Goal: Information Seeking & Learning: Learn about a topic

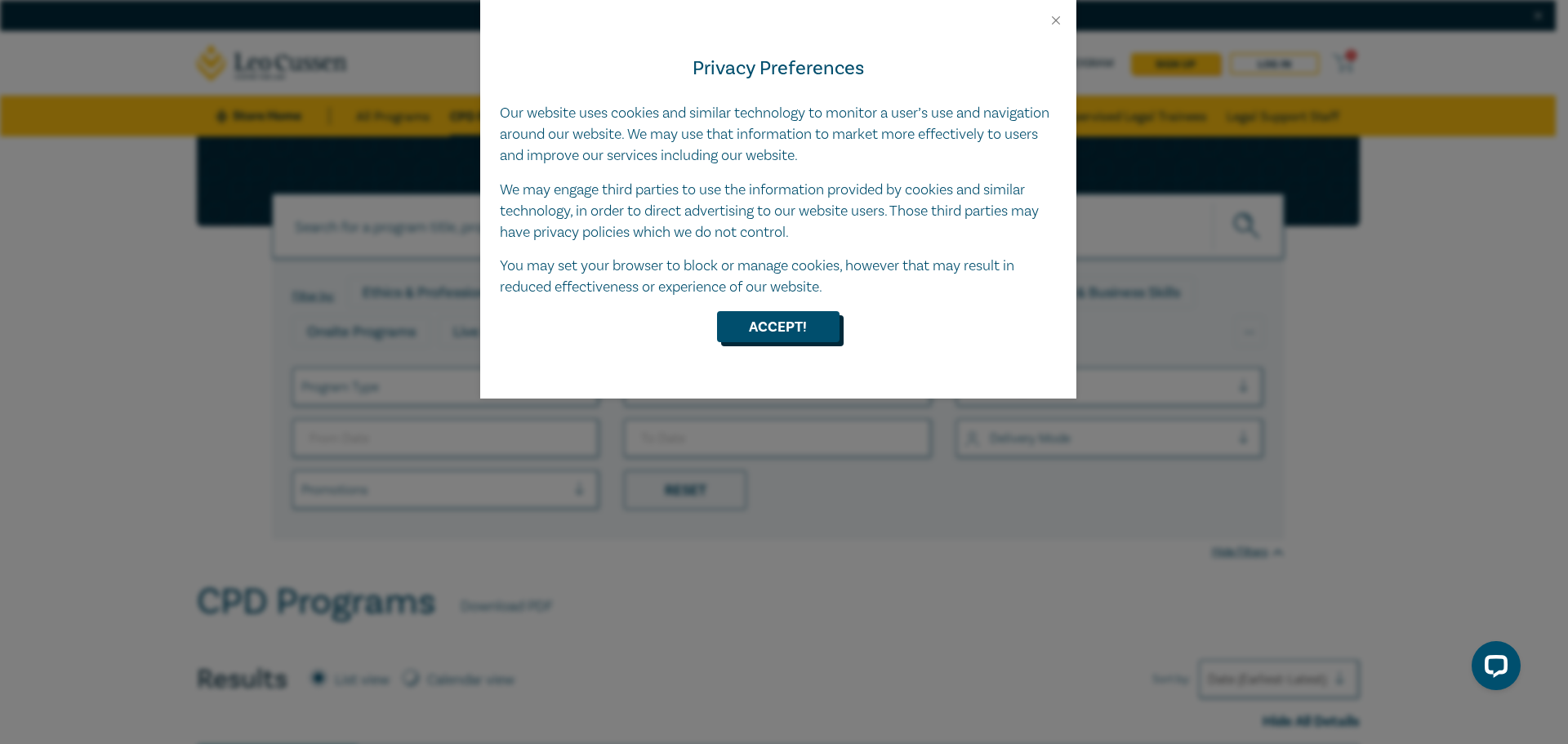
click at [783, 339] on button "Accept!" at bounding box center [779, 327] width 122 height 31
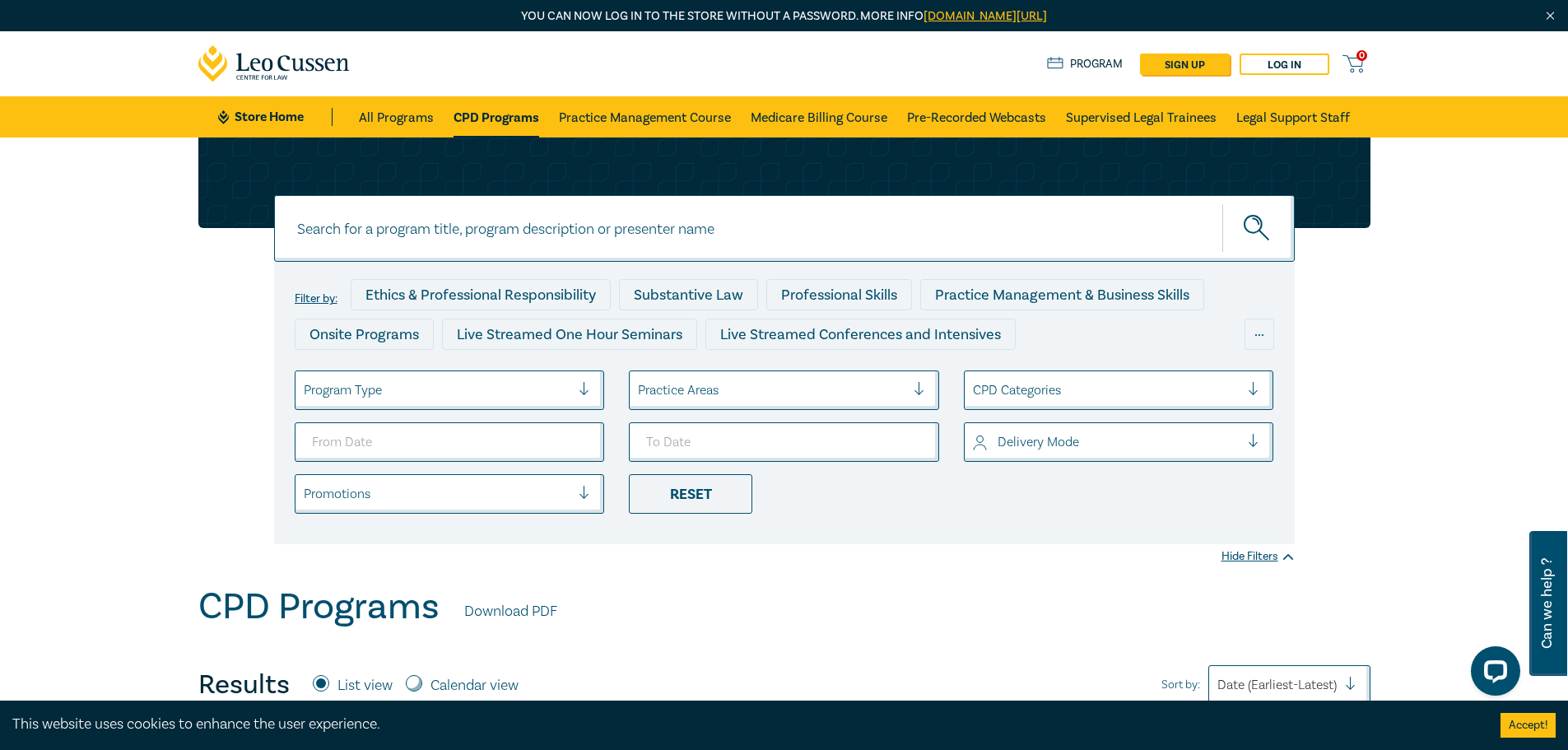
click at [249, 327] on div "Filter by: Ethics & Professional Responsibility Substantive Law Professional Sk…" at bounding box center [784, 340] width 1192 height 407
click at [198, 329] on div "Filter by: Ethics & Professional Responsibility Substantive Law Professional Sk…" at bounding box center [784, 340] width 1192 height 407
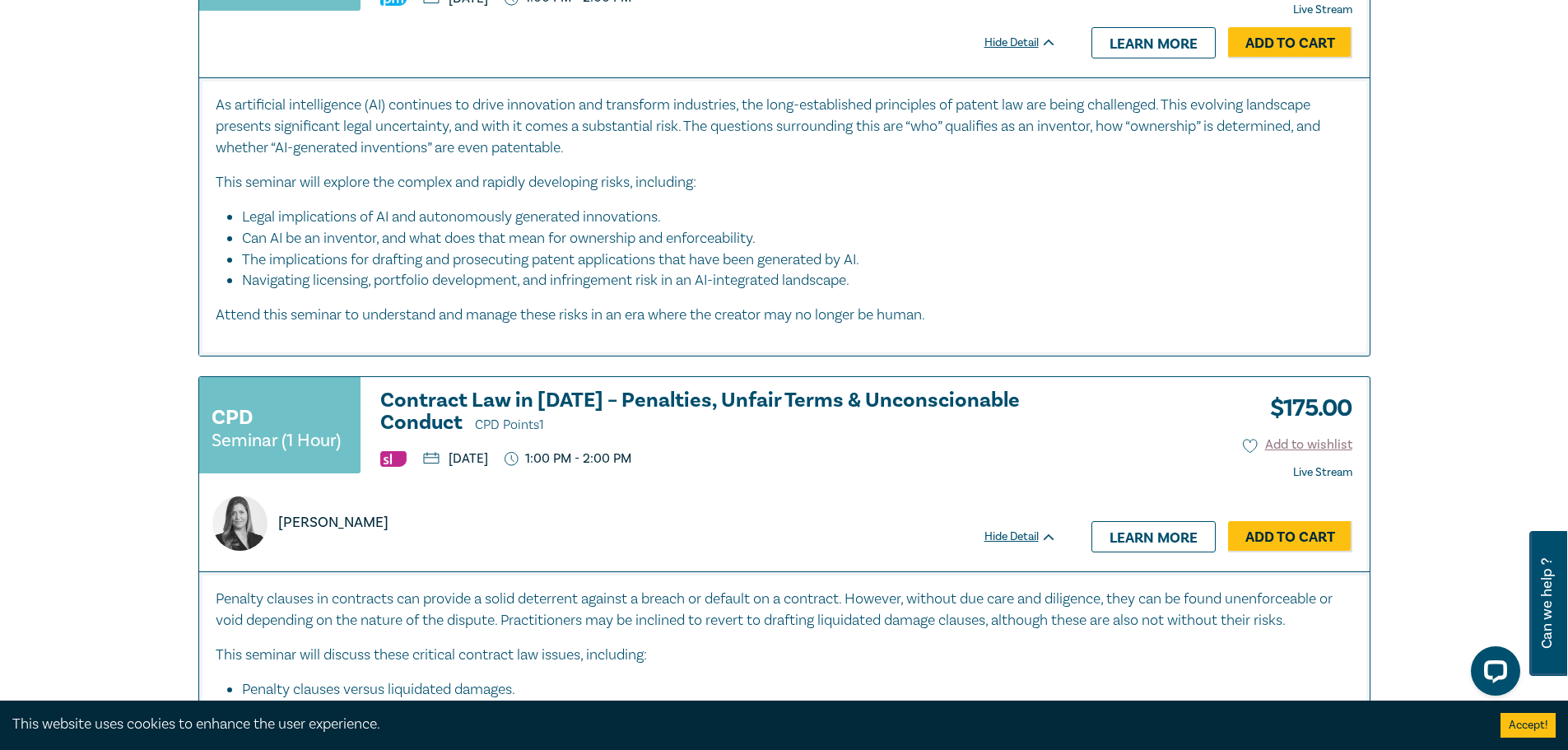
scroll to position [6672, 0]
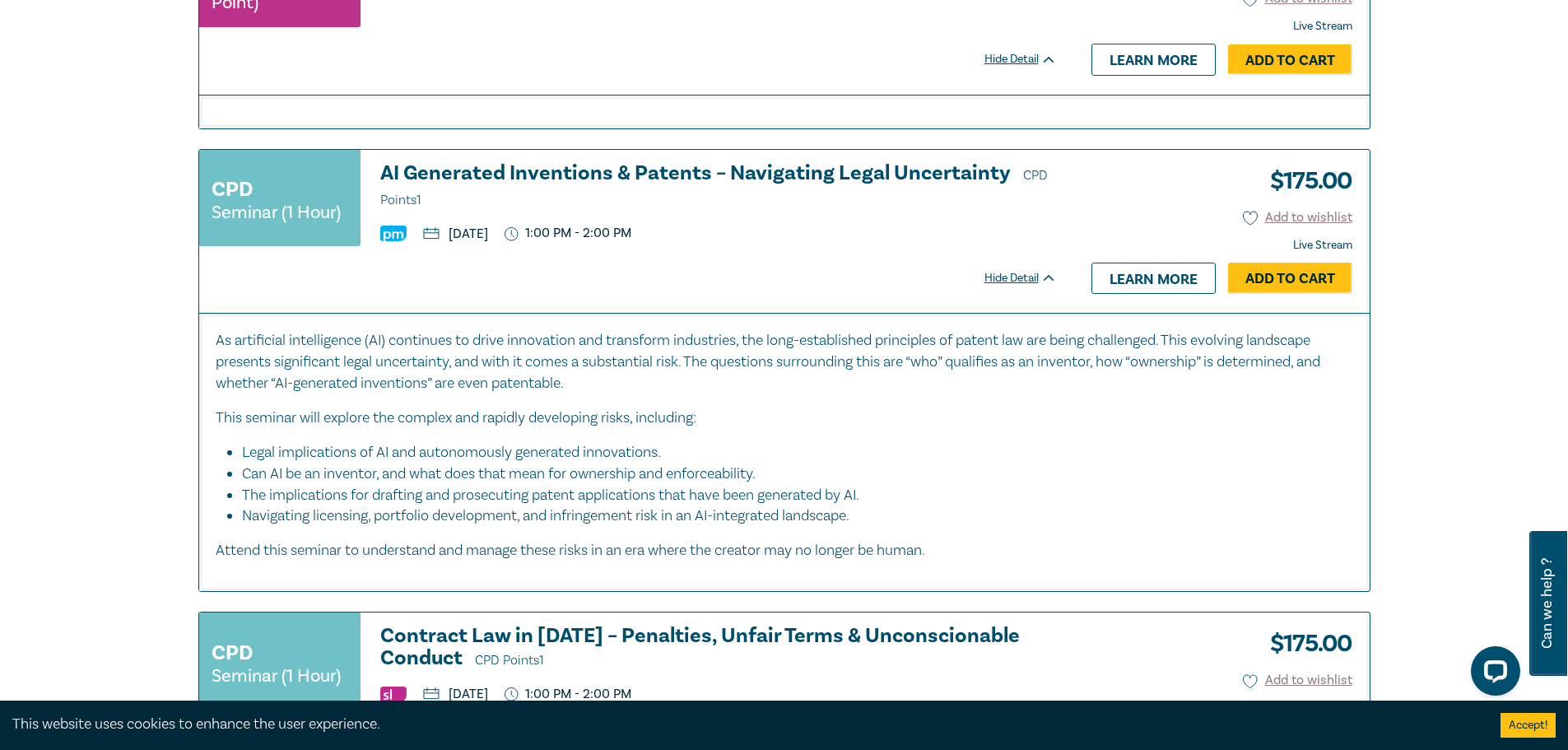
drag, startPoint x: 171, startPoint y: 183, endPoint x: 153, endPoint y: 188, distance: 18.7
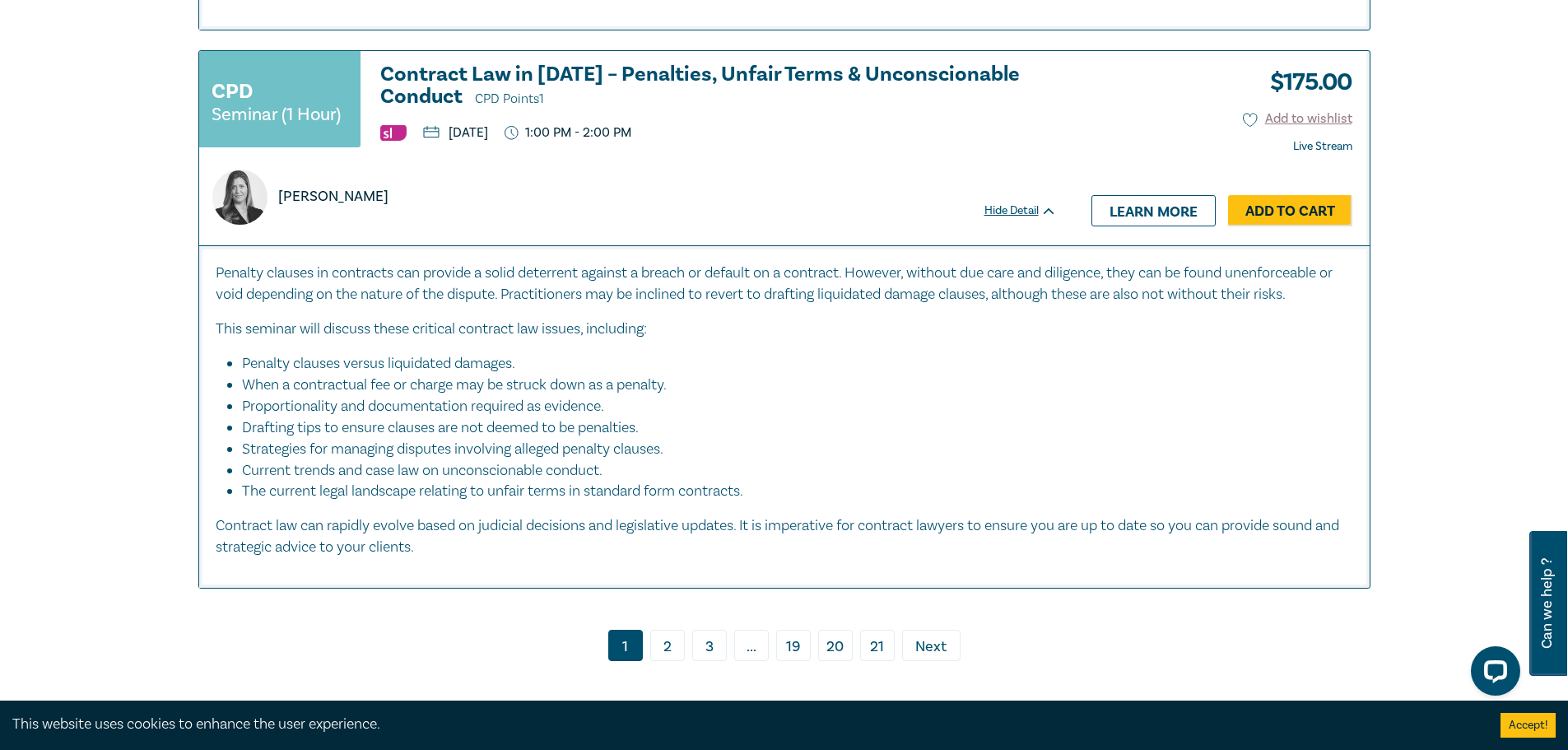
scroll to position [7248, 0]
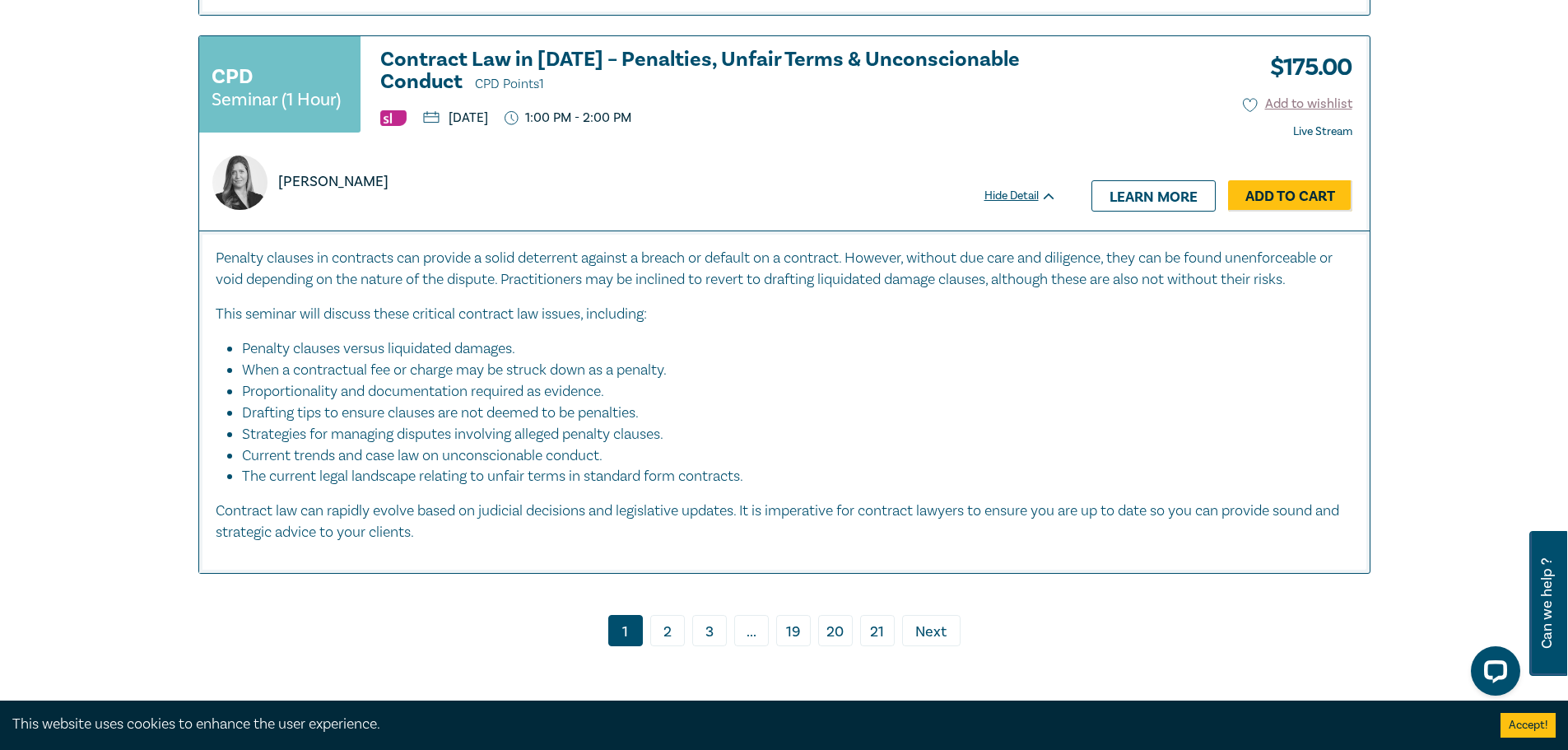
click at [669, 616] on link "2" at bounding box center [668, 631] width 35 height 31
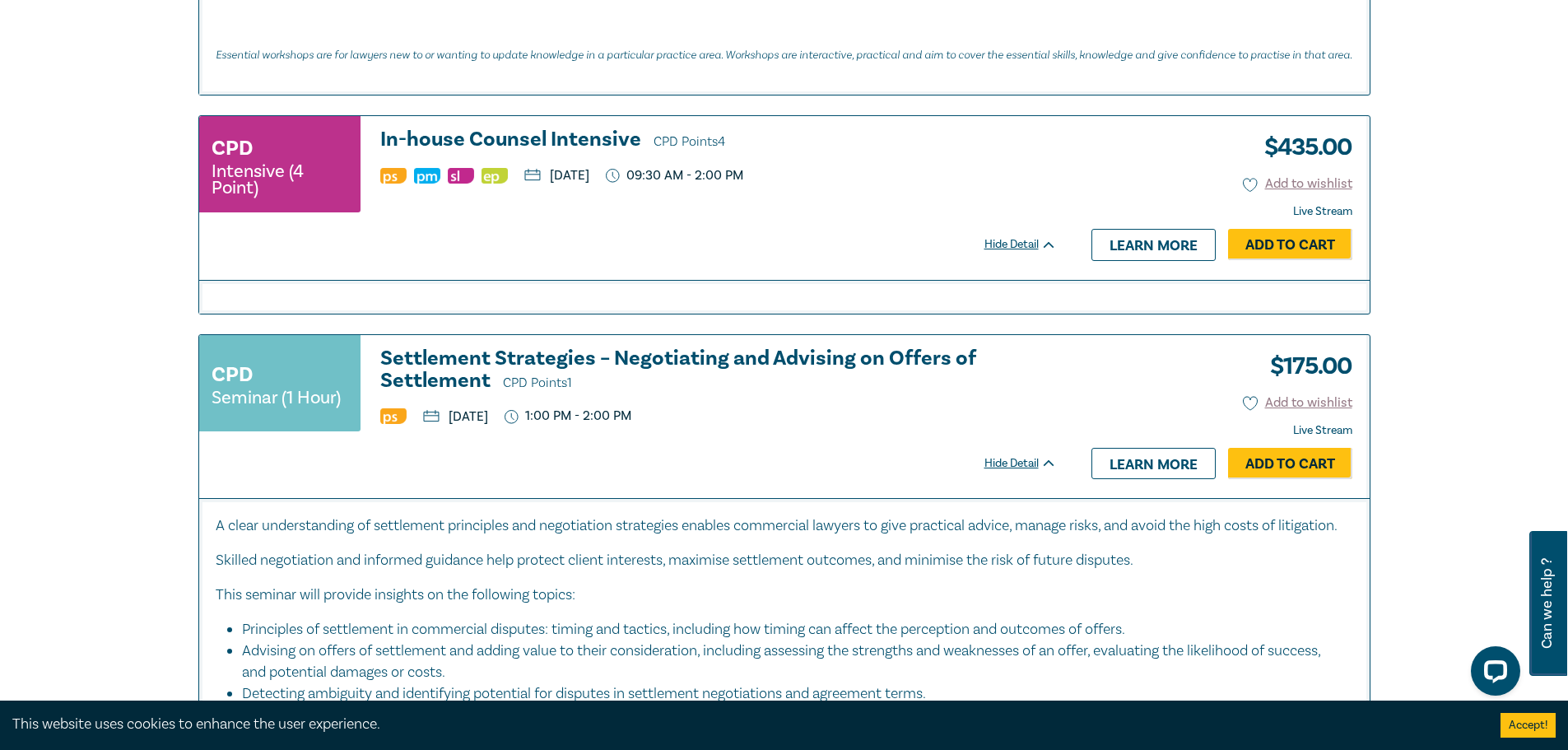
scroll to position [1483, 0]
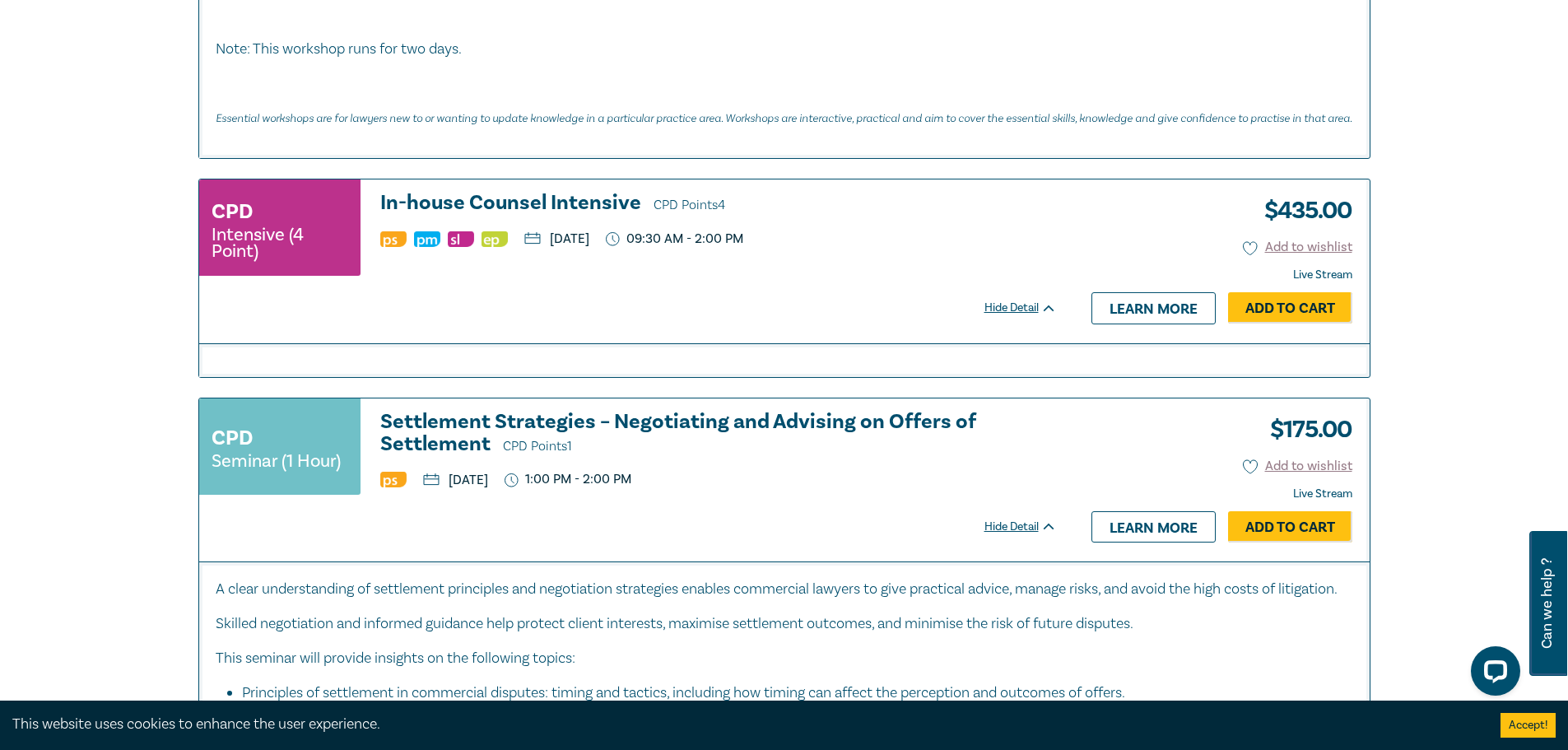
drag, startPoint x: 634, startPoint y: 308, endPoint x: 610, endPoint y: 310, distance: 24.1
click at [610, 310] on div "CPD Intensive (4 Point) In-house Counsel Intensive CPD Points 4 Thursday, 13 No…" at bounding box center [636, 260] width 875 height 163
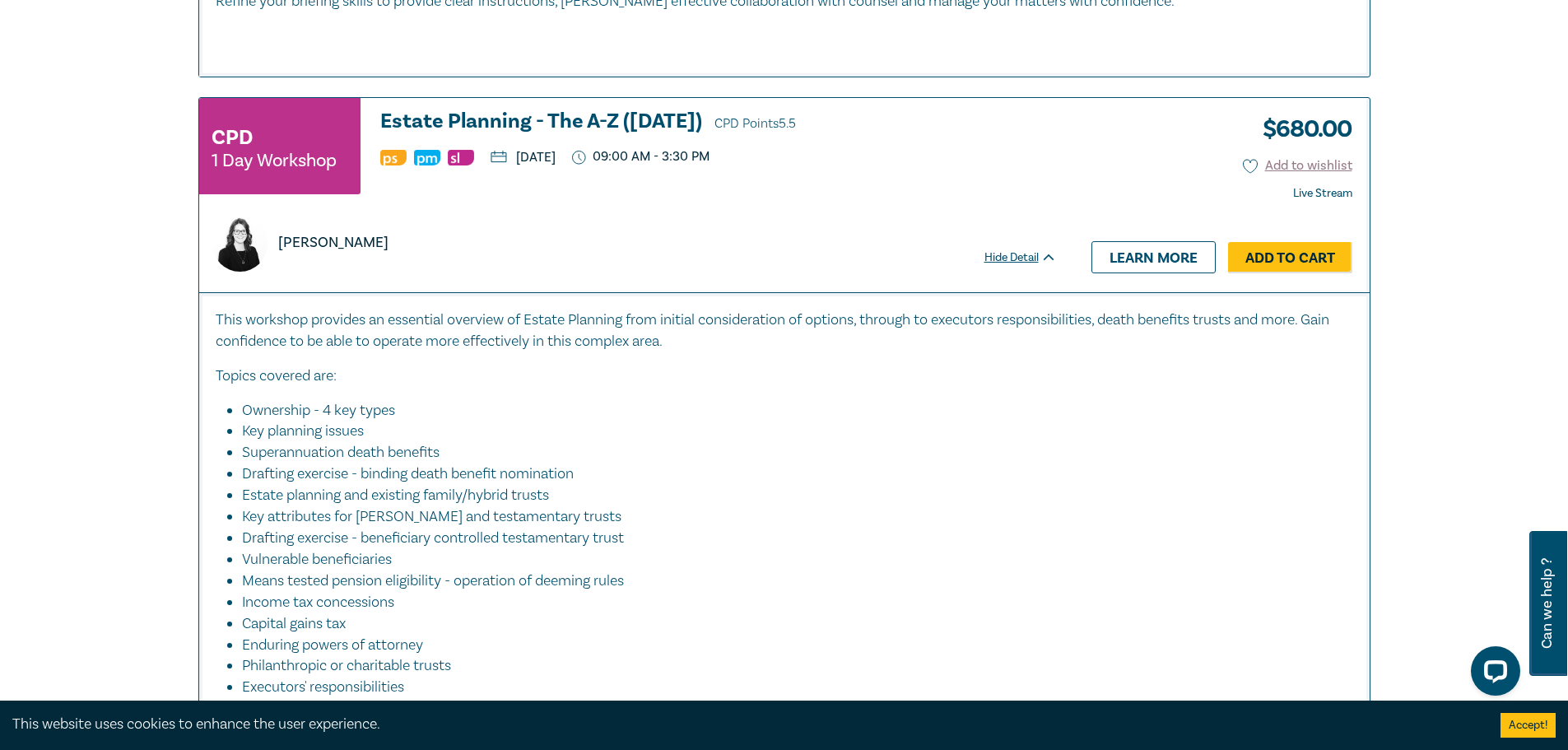
scroll to position [2965, 0]
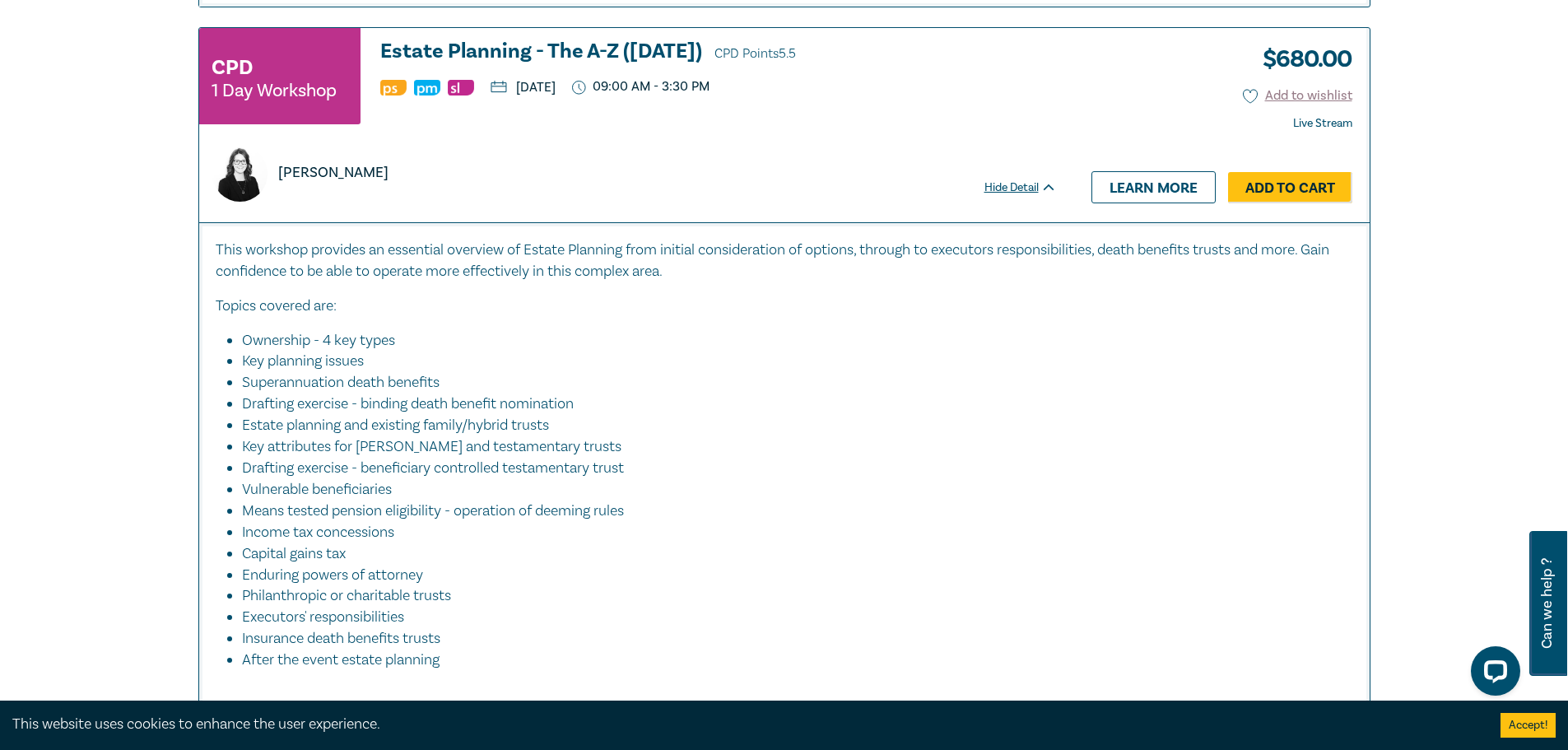
drag, startPoint x: 176, startPoint y: 341, endPoint x: 164, endPoint y: 344, distance: 12.4
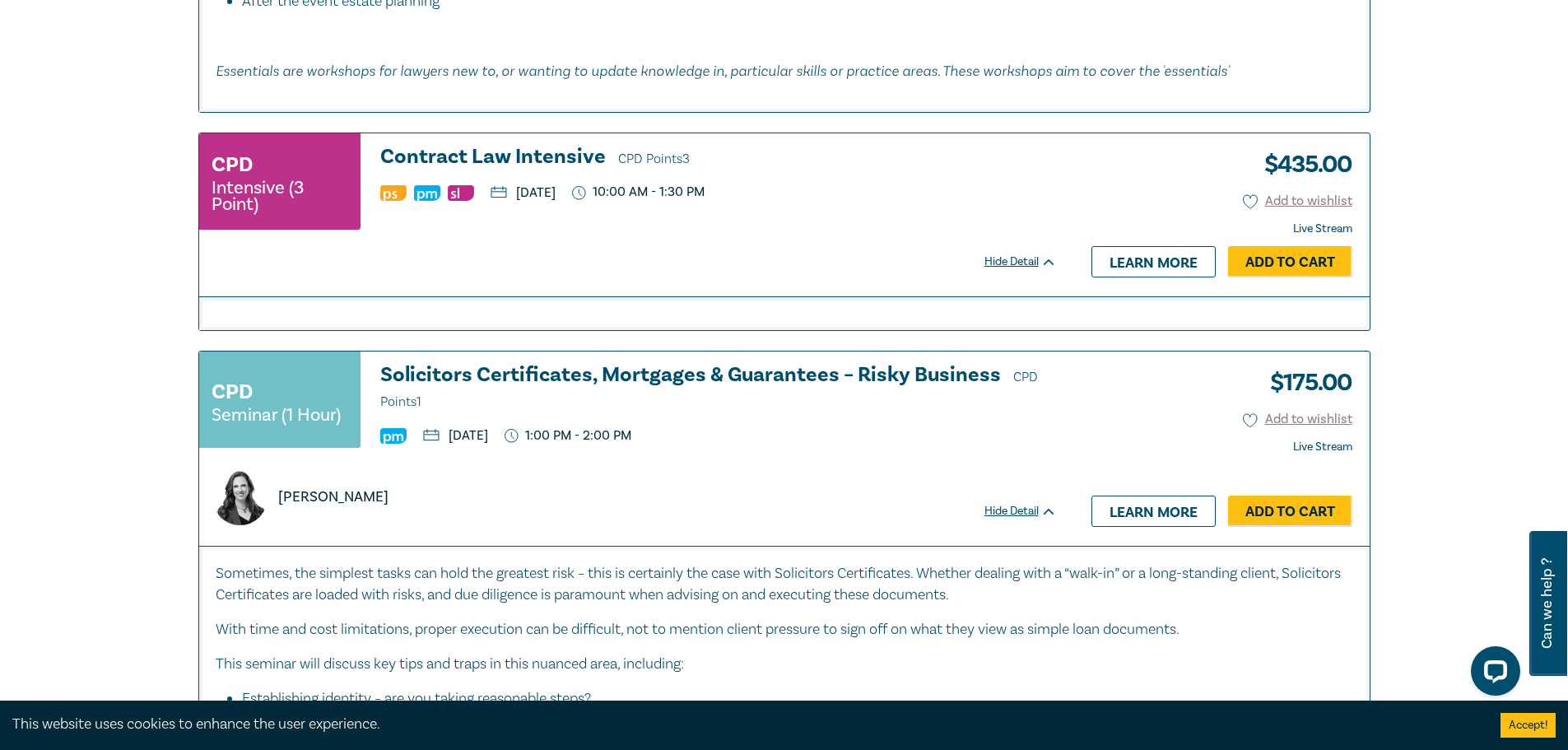
scroll to position [3707, 0]
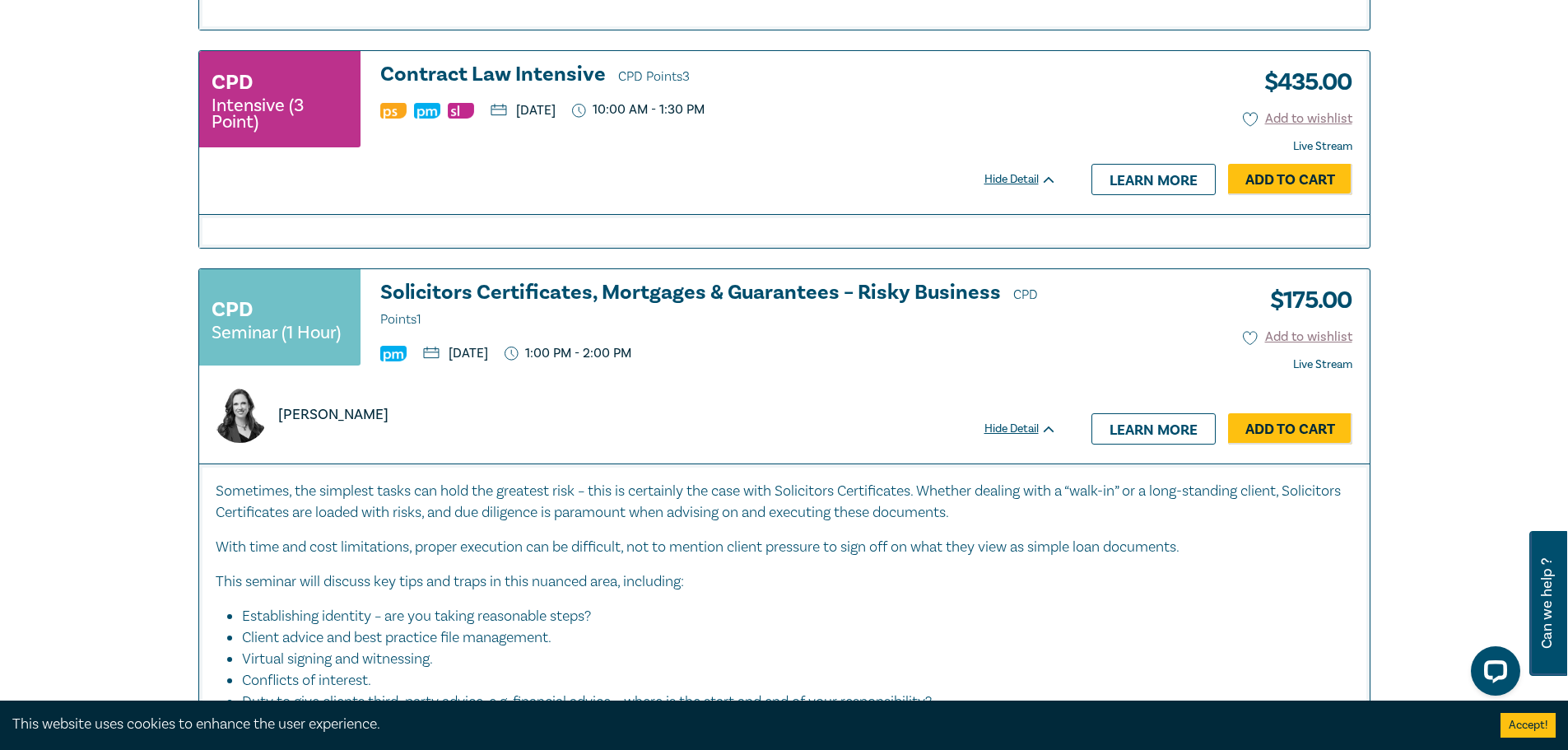
drag, startPoint x: 170, startPoint y: 338, endPoint x: 156, endPoint y: 341, distance: 14.3
click at [156, 341] on div "Filter by: Ethics & Professional Responsibility Substantive Law Professional Sk…" at bounding box center [784, 401] width 1568 height 7941
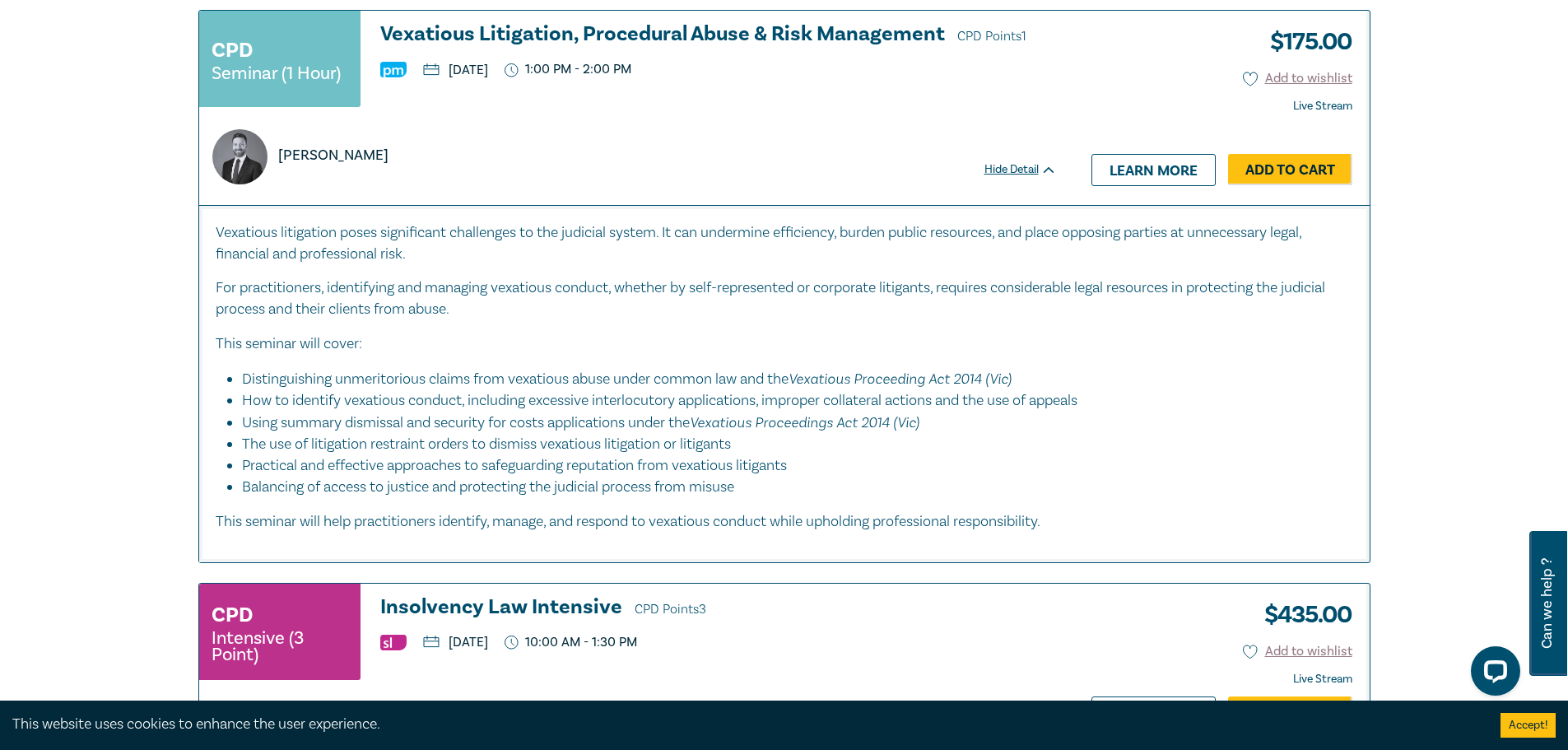
scroll to position [6095, 0]
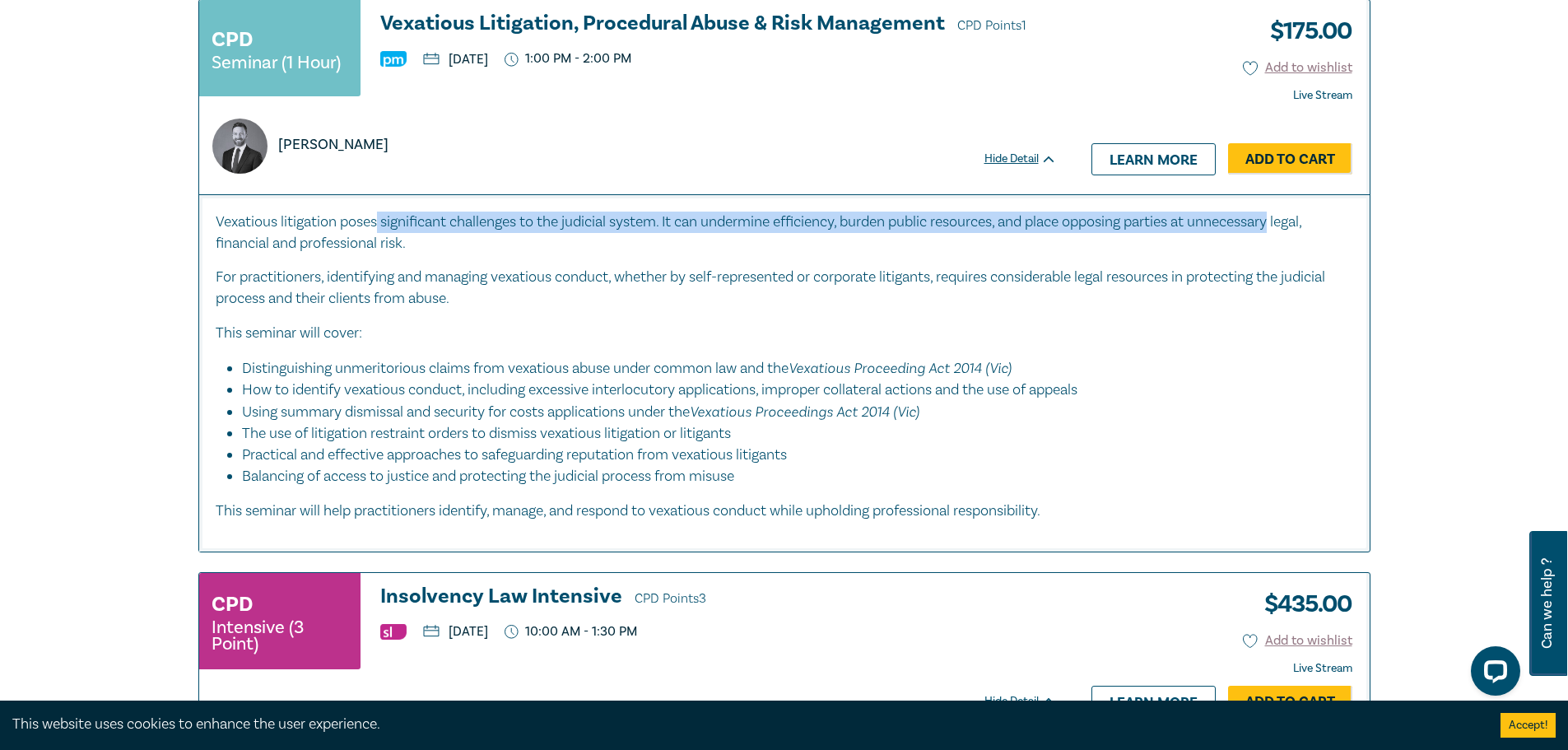
drag, startPoint x: 380, startPoint y: 249, endPoint x: 1288, endPoint y: 245, distance: 908.0
click at [1288, 245] on p "Vexatious litigation poses significant challenges to the judicial system. It ca…" at bounding box center [784, 233] width 1138 height 43
drag, startPoint x: 238, startPoint y: 267, endPoint x: 430, endPoint y: 269, distance: 192.0
click at [430, 255] on p "Vexatious litigation poses significant challenges to the judicial system. It ca…" at bounding box center [784, 233] width 1138 height 43
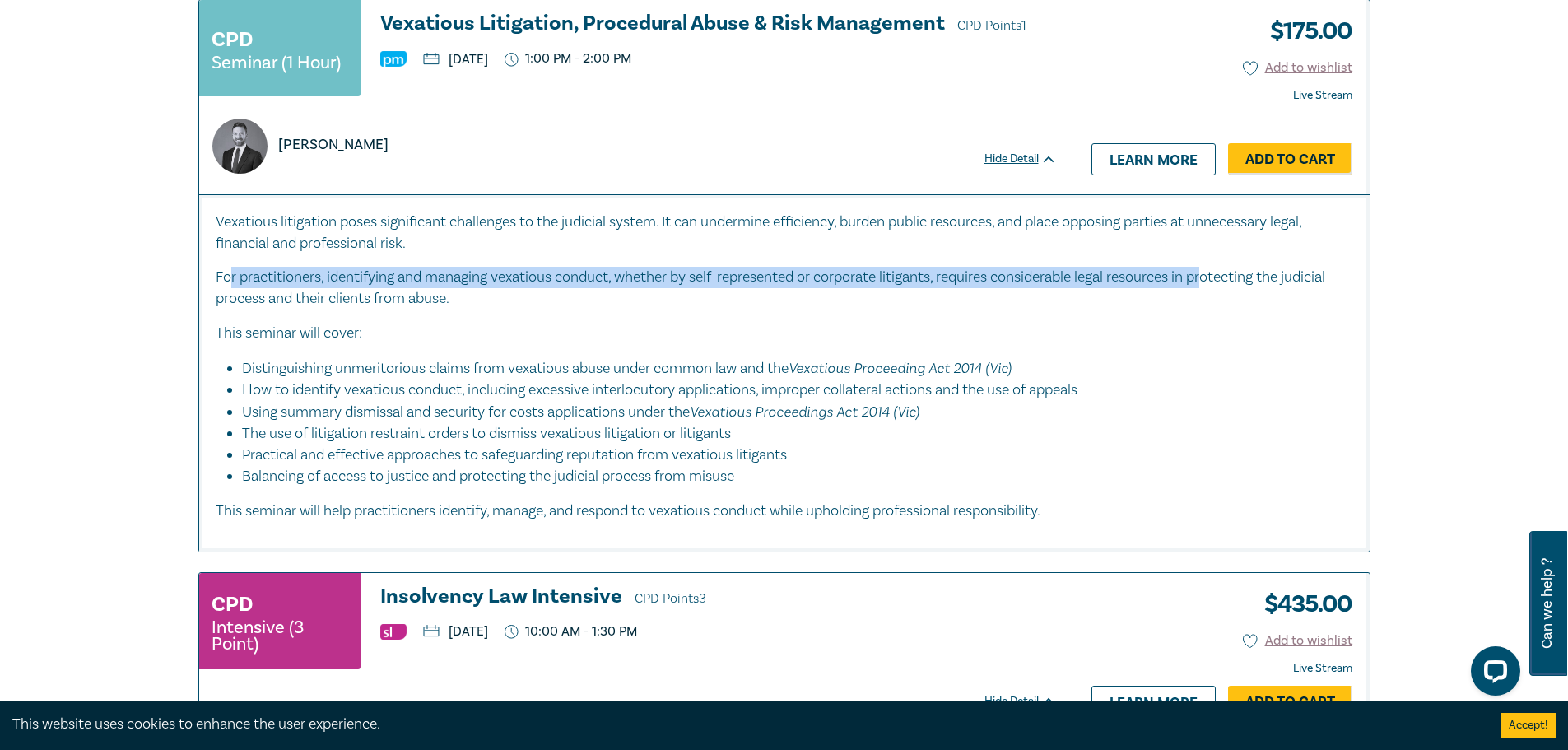
drag, startPoint x: 227, startPoint y: 304, endPoint x: 1217, endPoint y: 300, distance: 990.0
click at [1217, 300] on p "For practitioners, identifying and managing vexatious conduct, whether by self-…" at bounding box center [784, 288] width 1138 height 43
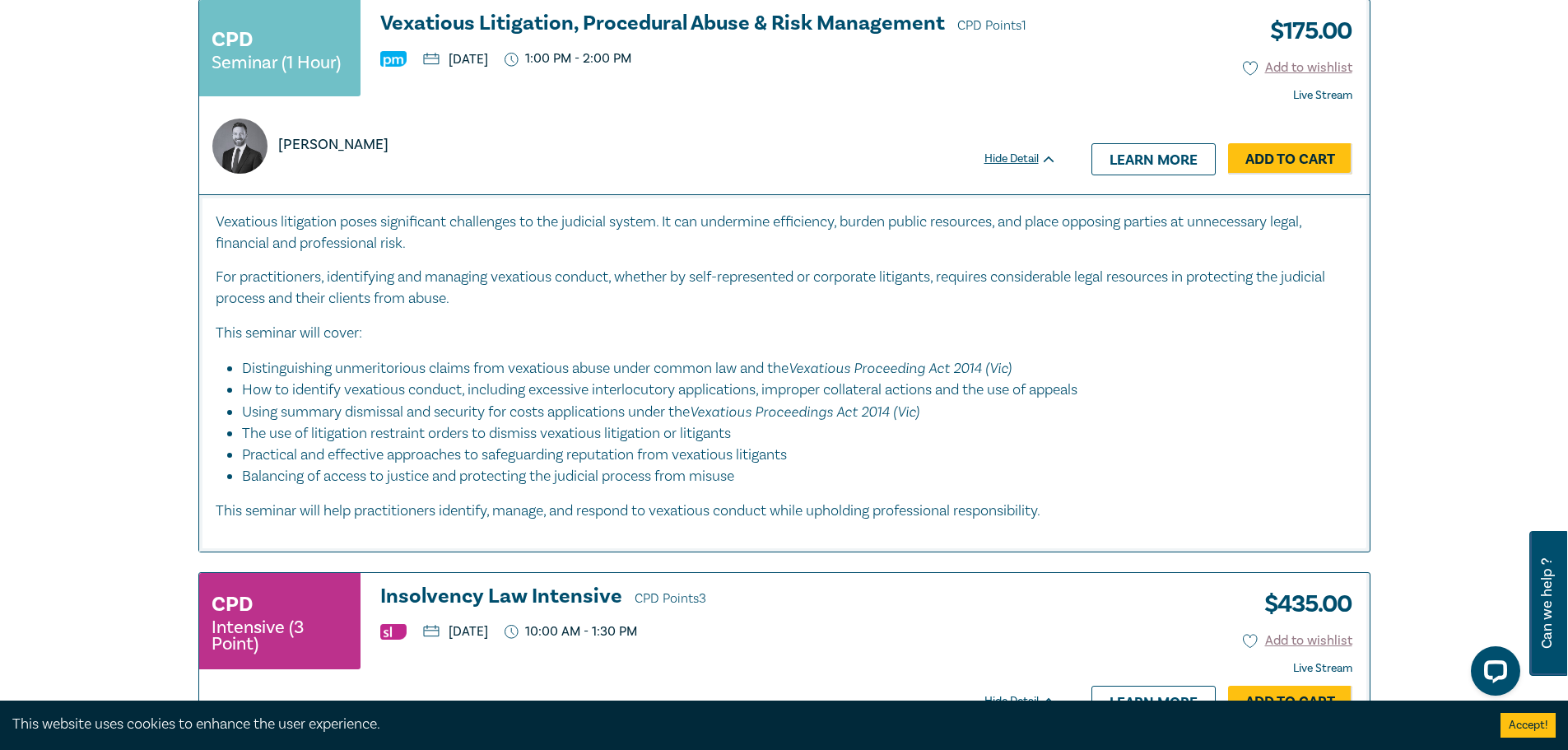
click at [828, 303] on p "For practitioners, identifying and managing vexatious conduct, whether by self-…" at bounding box center [784, 288] width 1138 height 43
drag, startPoint x: 823, startPoint y: 304, endPoint x: 939, endPoint y: 292, distance: 116.6
click at [939, 292] on p "For practitioners, identifying and managing vexatious conduct, whether by self-…" at bounding box center [784, 288] width 1138 height 43
click at [830, 344] on p "This seminar will cover:" at bounding box center [784, 333] width 1138 height 21
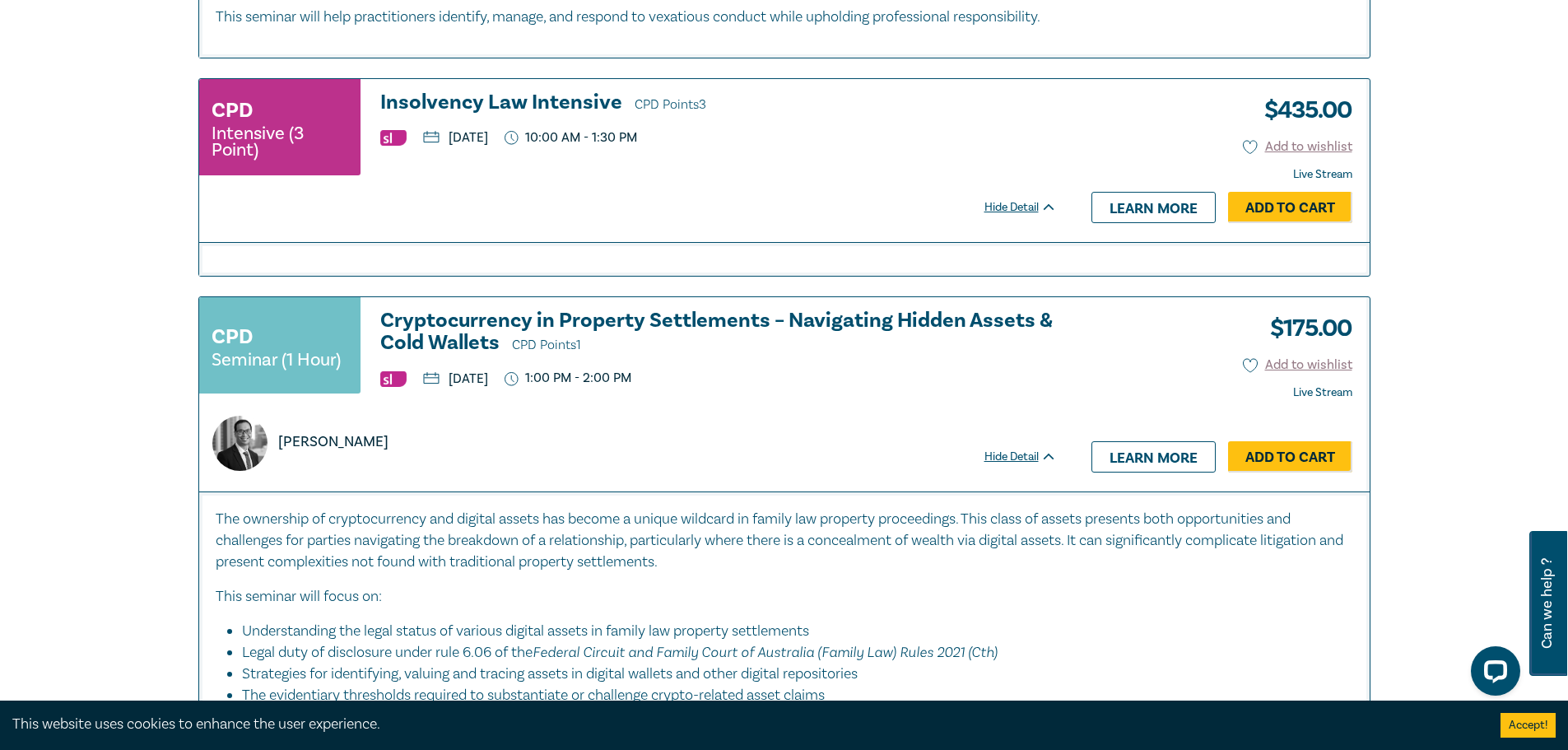
scroll to position [6260, 0]
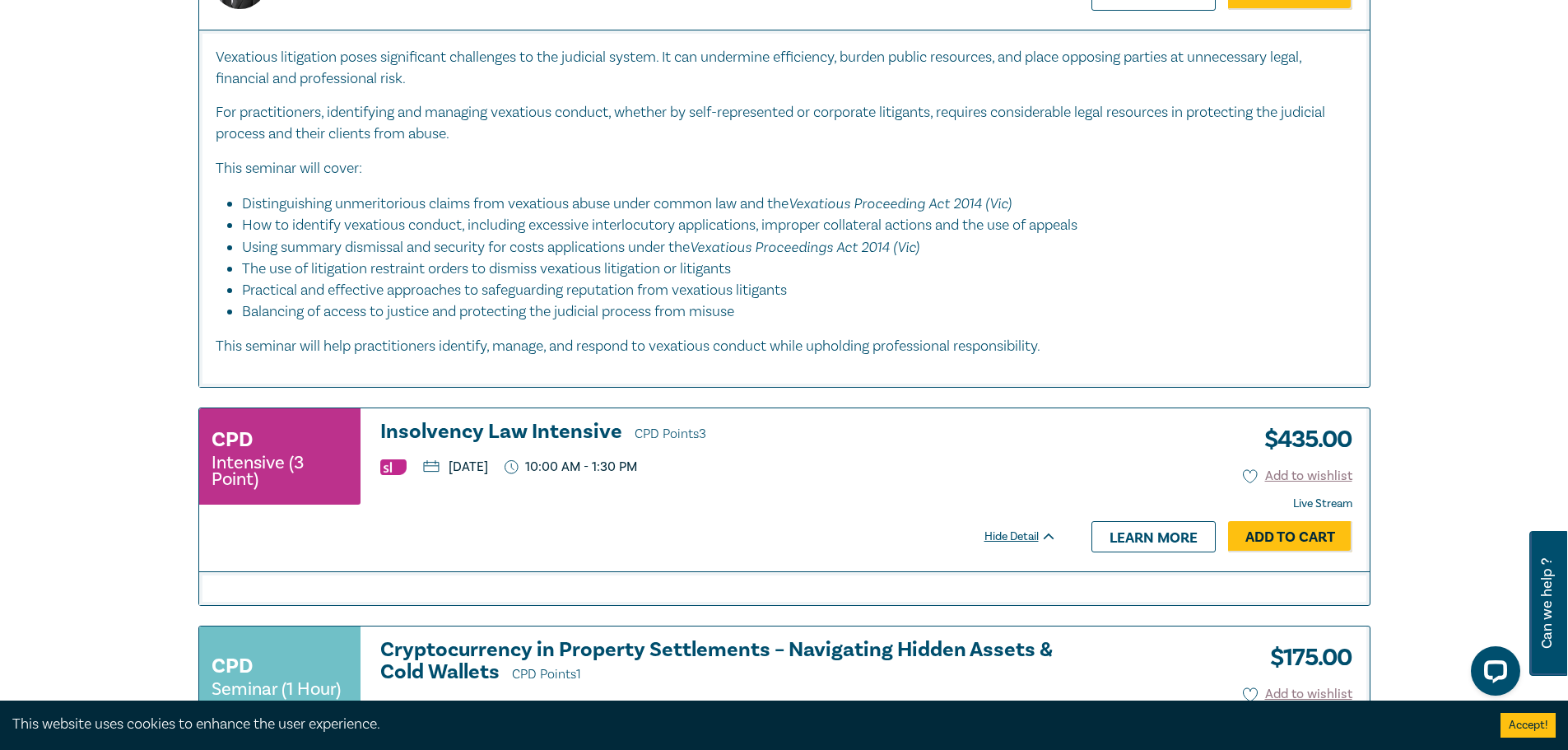
drag, startPoint x: 268, startPoint y: 315, endPoint x: 818, endPoint y: 303, distance: 550.1
click at [818, 302] on li "Practical and effective approaches to safeguarding reputation from vexatious li…" at bounding box center [789, 290] width 1094 height 21
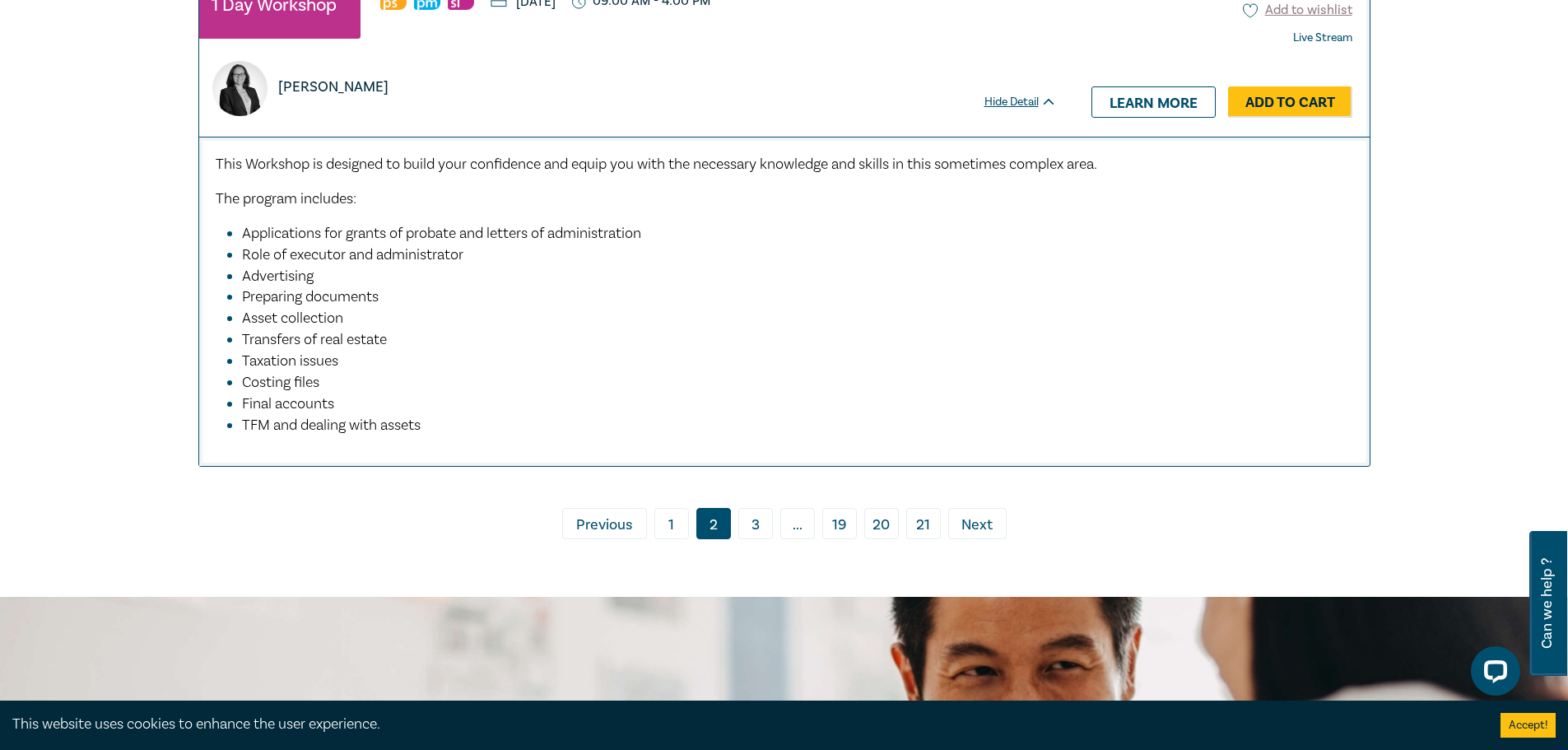
scroll to position [7577, 0]
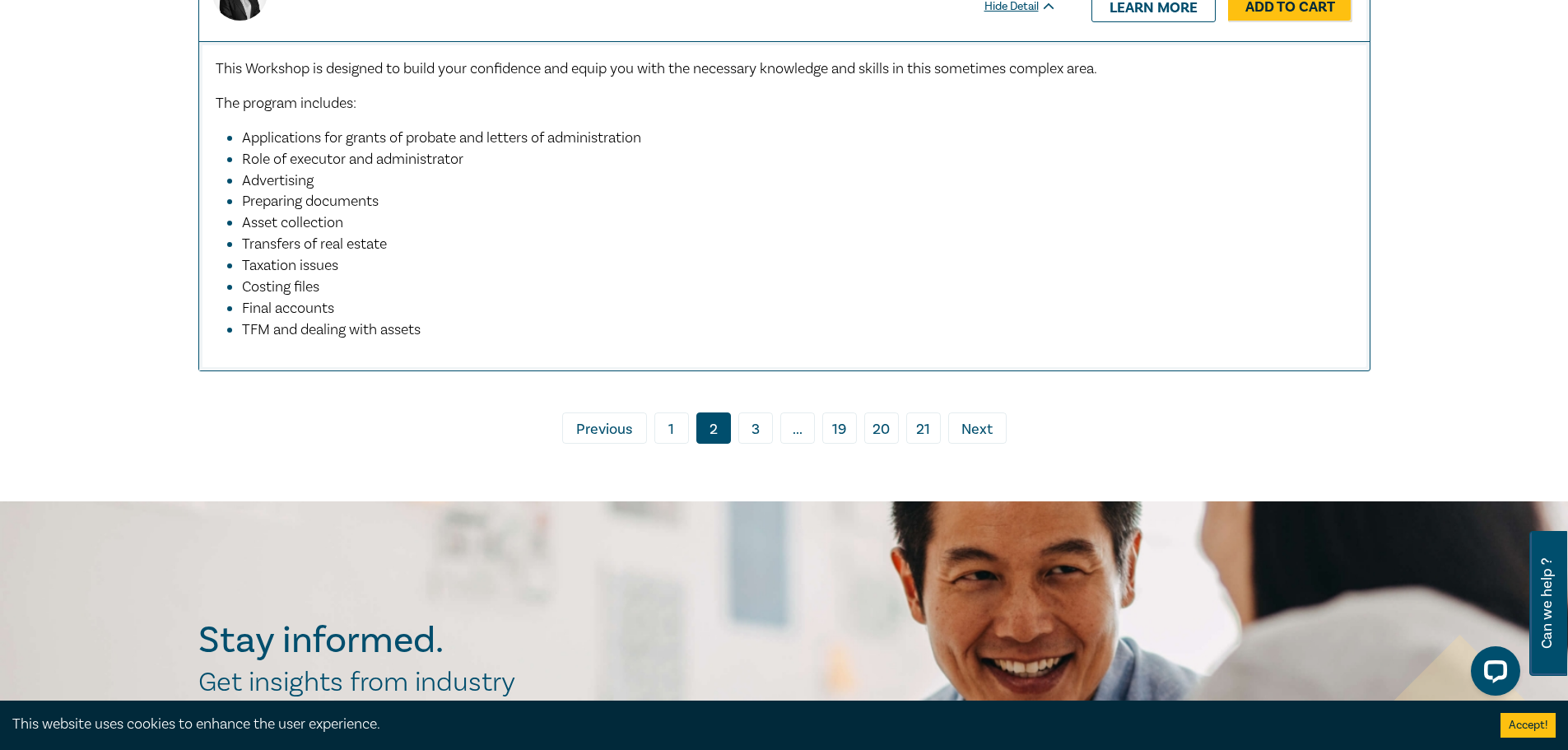
click at [750, 444] on link "3" at bounding box center [756, 428] width 35 height 31
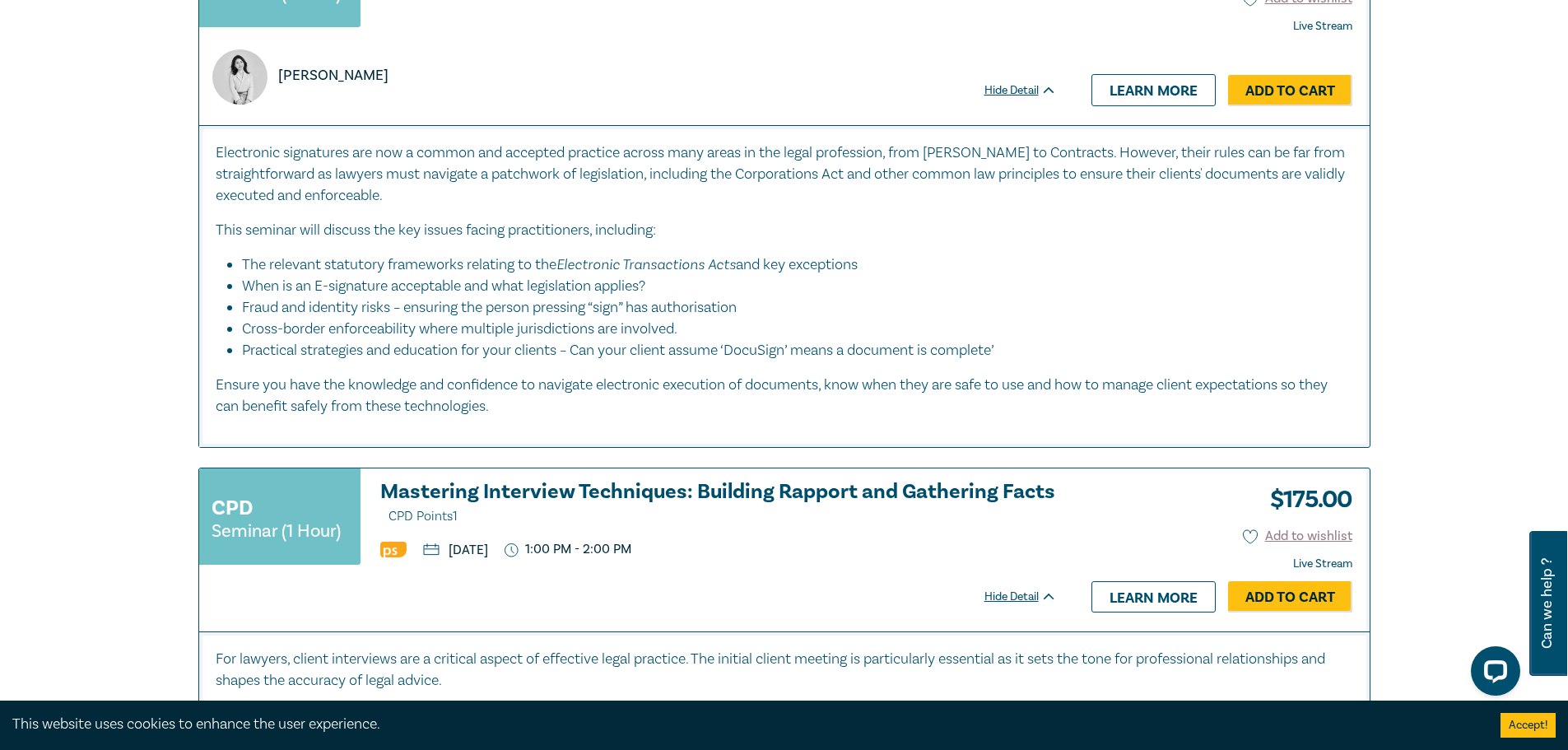
scroll to position [6918, 0]
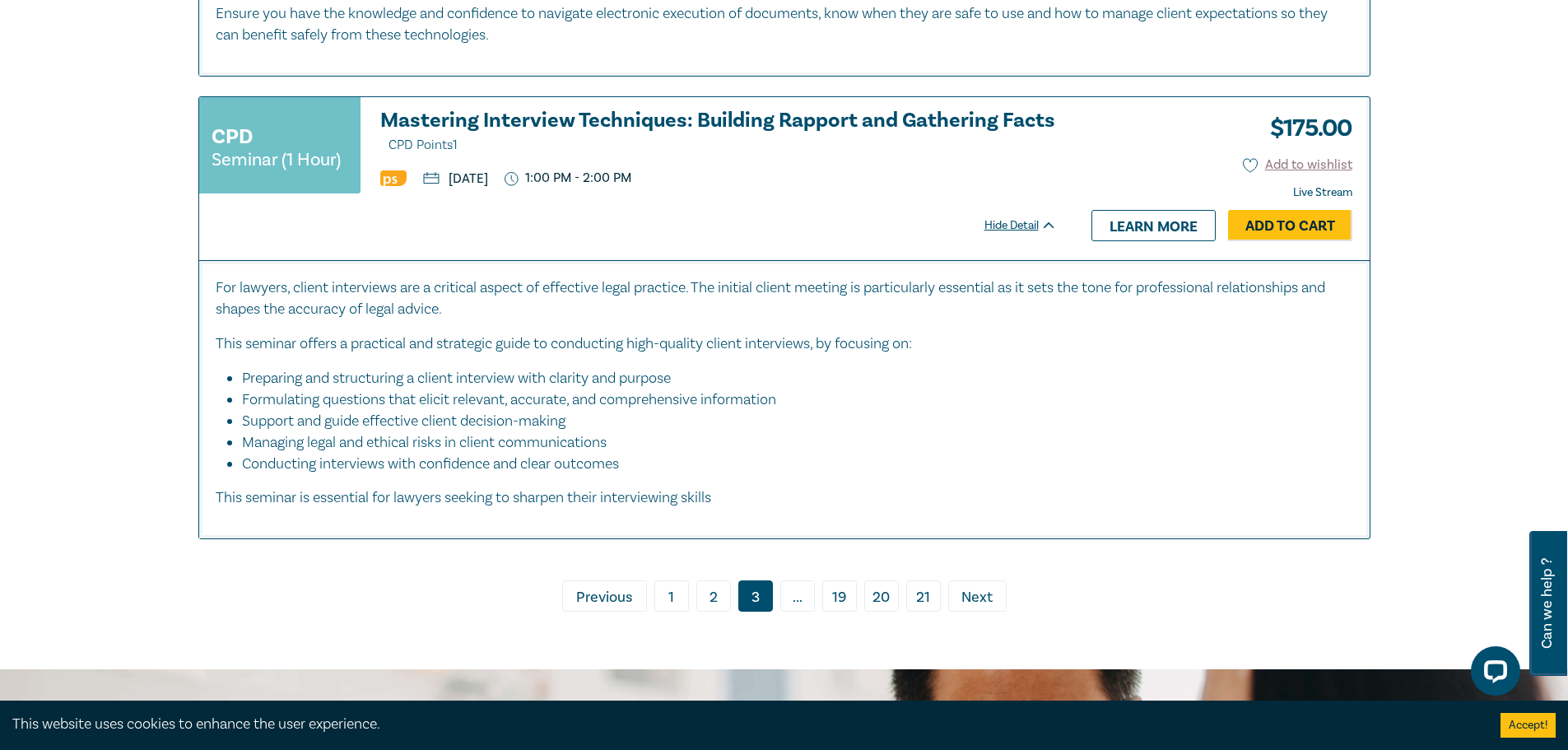
click at [672, 612] on link "1" at bounding box center [672, 596] width 35 height 31
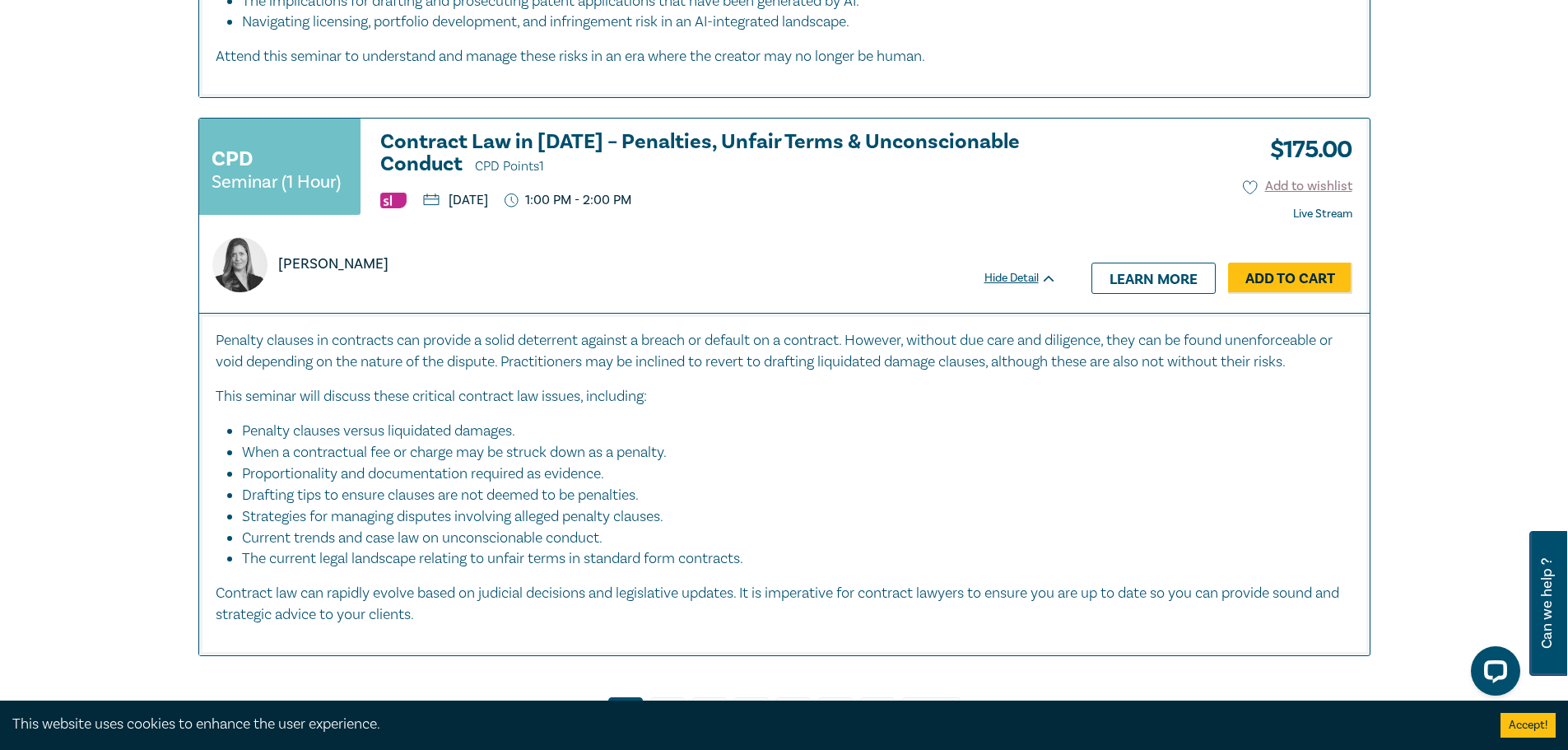
scroll to position [7248, 0]
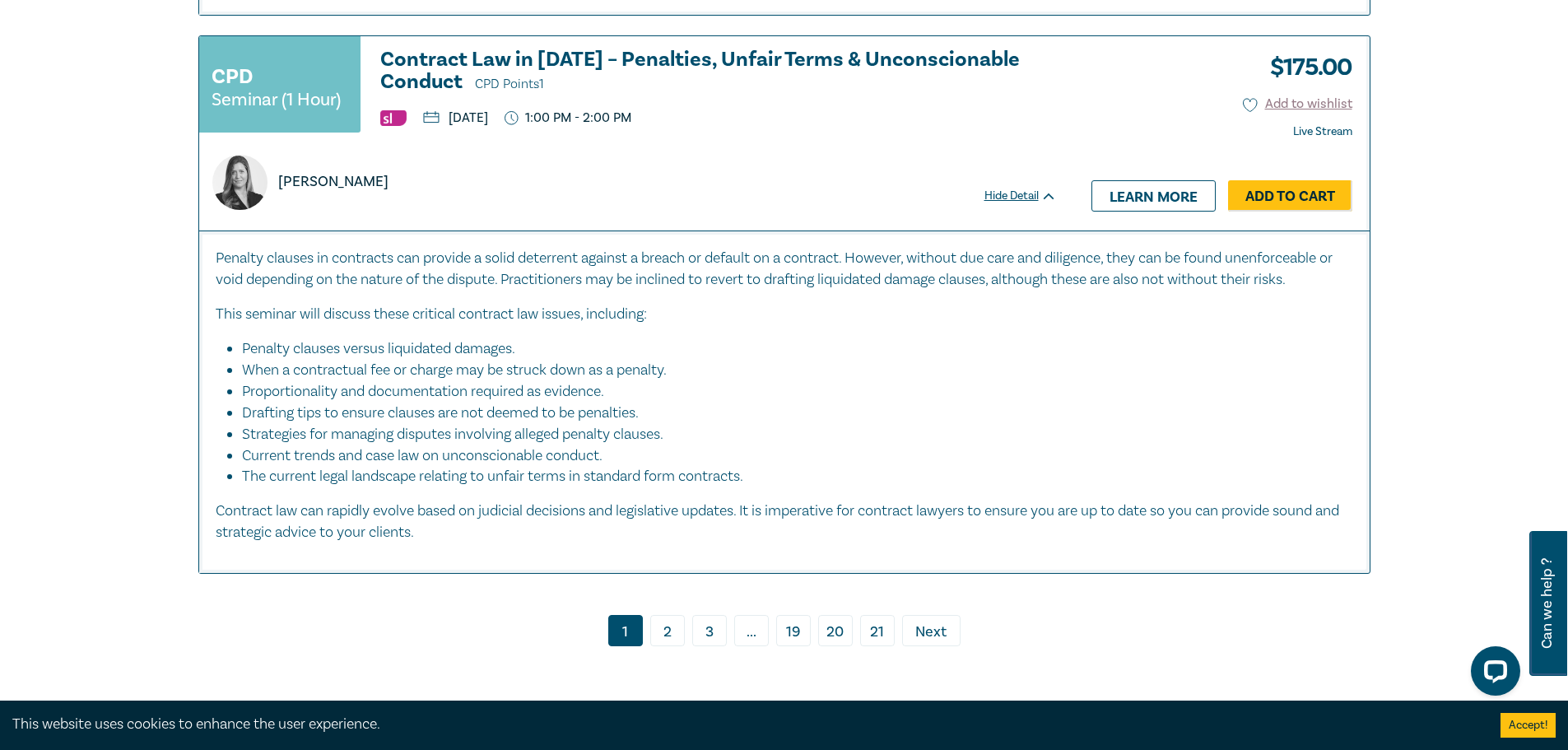
drag, startPoint x: 417, startPoint y: 57, endPoint x: 635, endPoint y: 423, distance: 426.0
click at [635, 424] on li "Strategies for managing disputes involving alleged penalty clauses." at bounding box center [789, 434] width 1094 height 21
click at [679, 616] on link "2" at bounding box center [668, 631] width 35 height 31
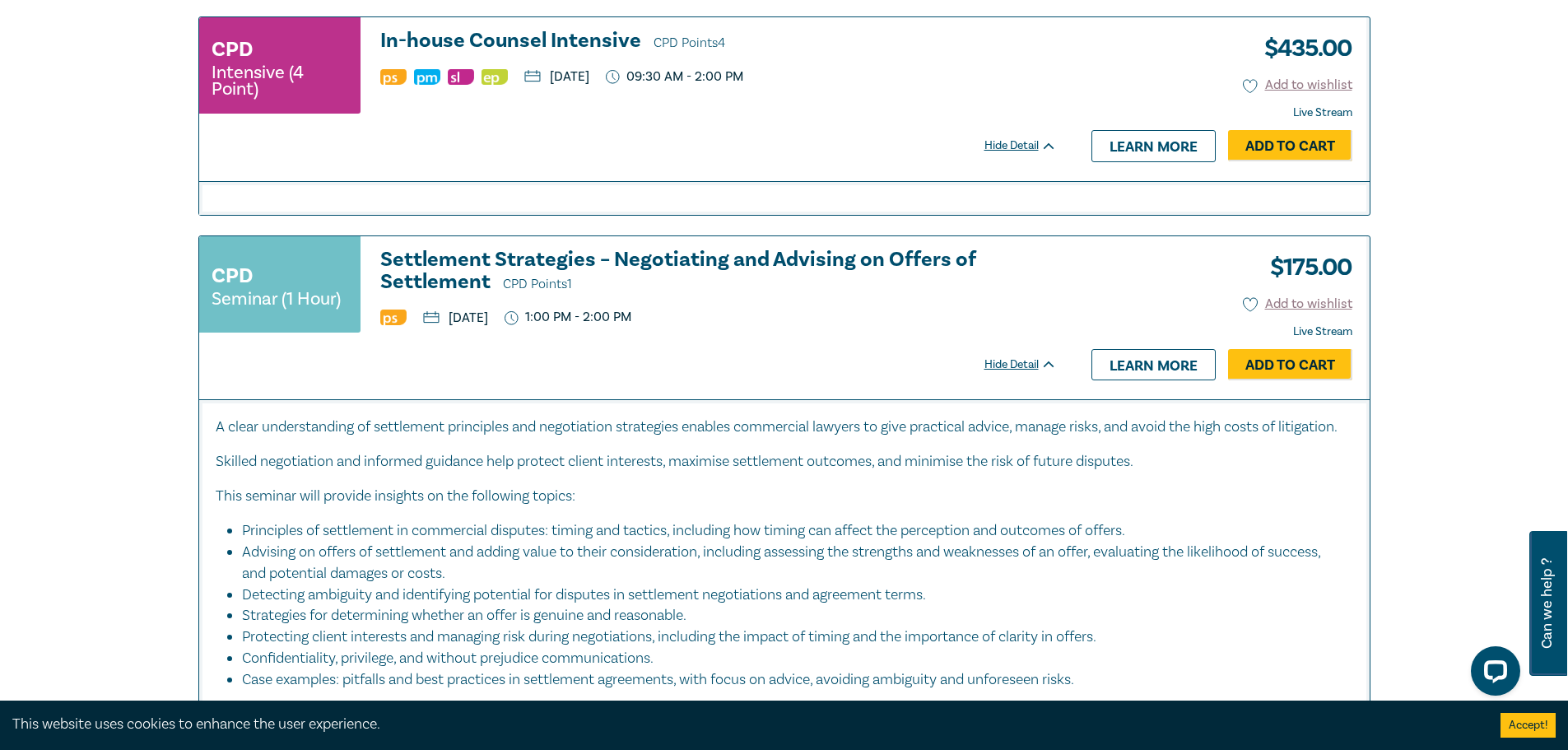
scroll to position [1647, 0]
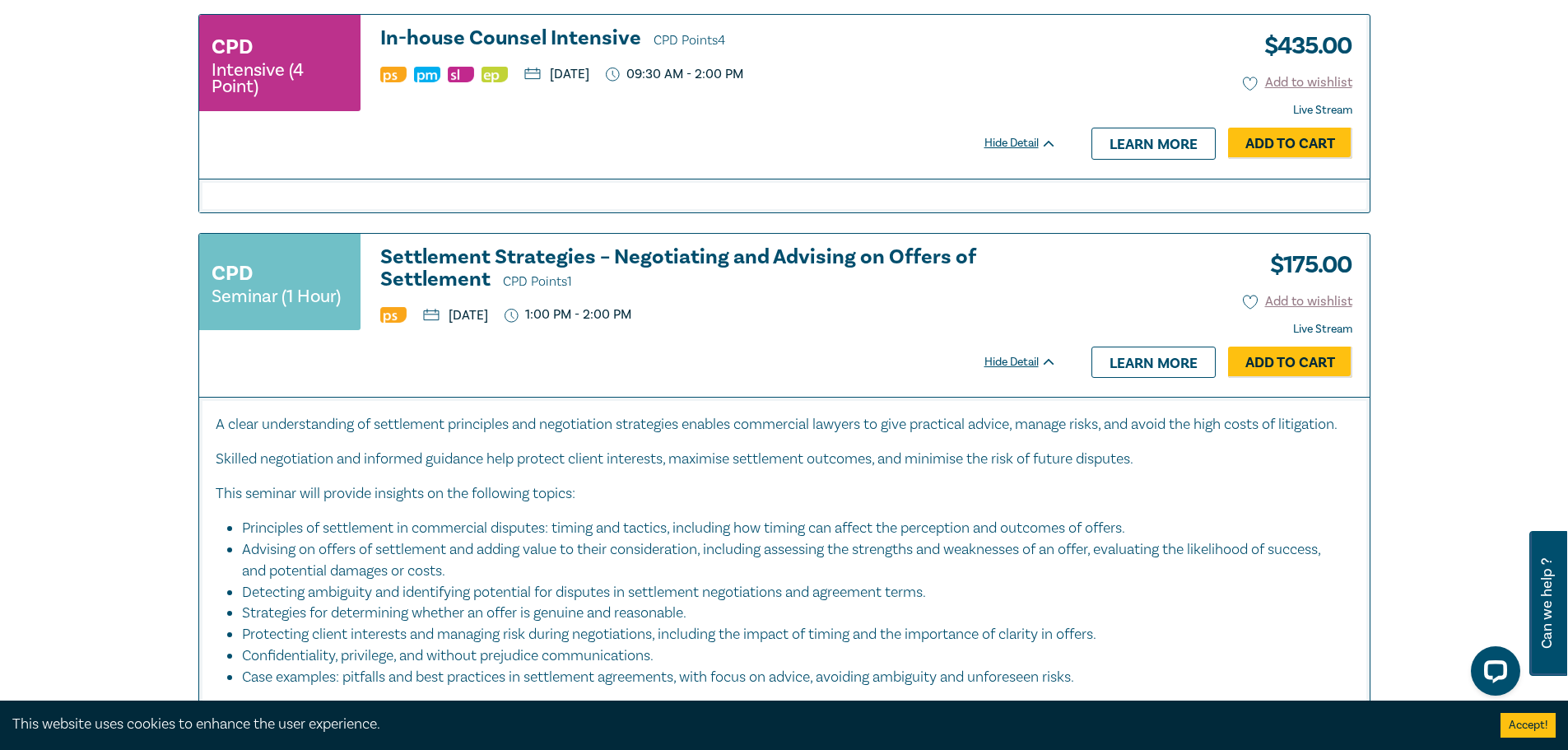
click at [629, 153] on div "CPD Intensive (4 Point) In-house Counsel Intensive CPD Points 4 Thursday, 13 No…" at bounding box center [636, 96] width 875 height 163
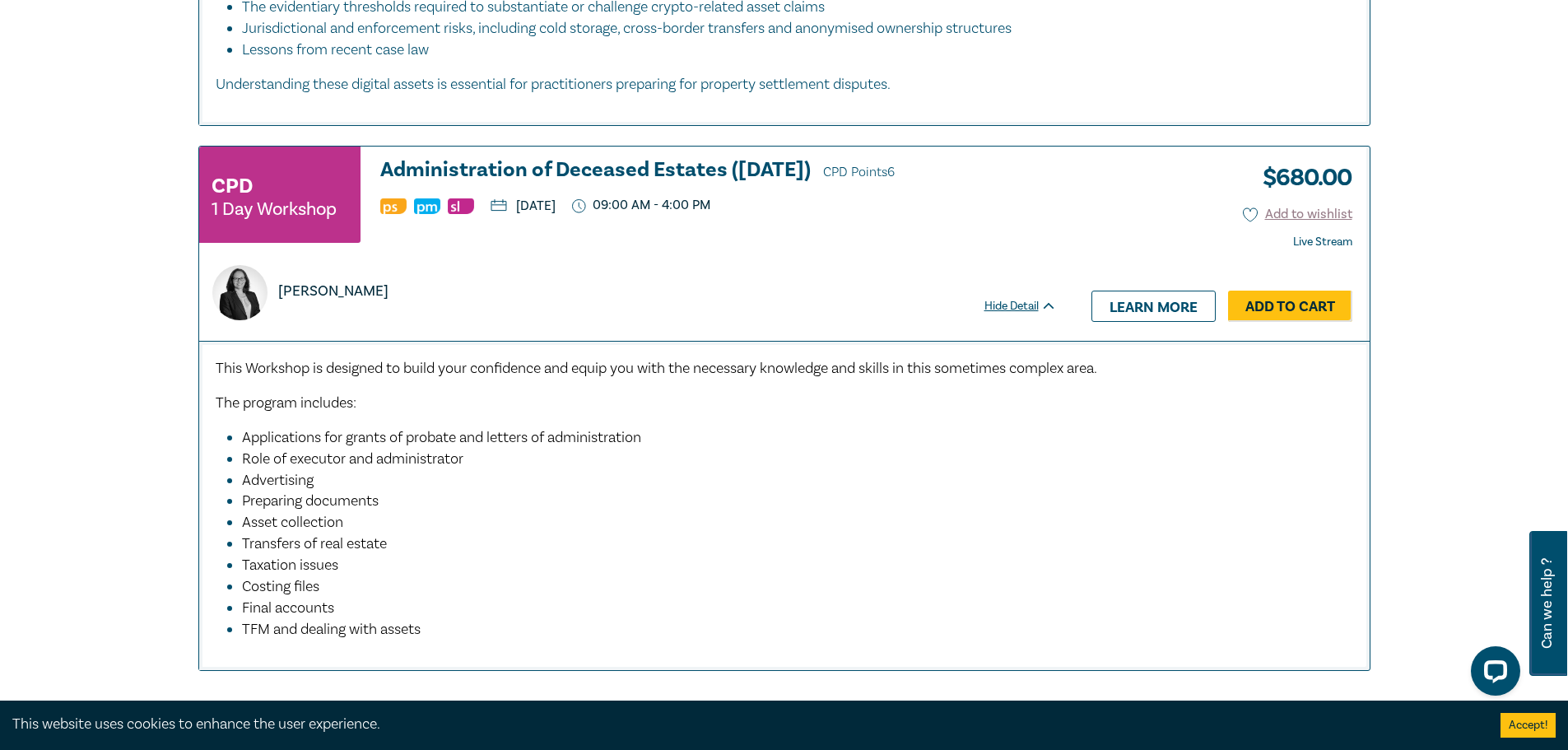
scroll to position [7413, 0]
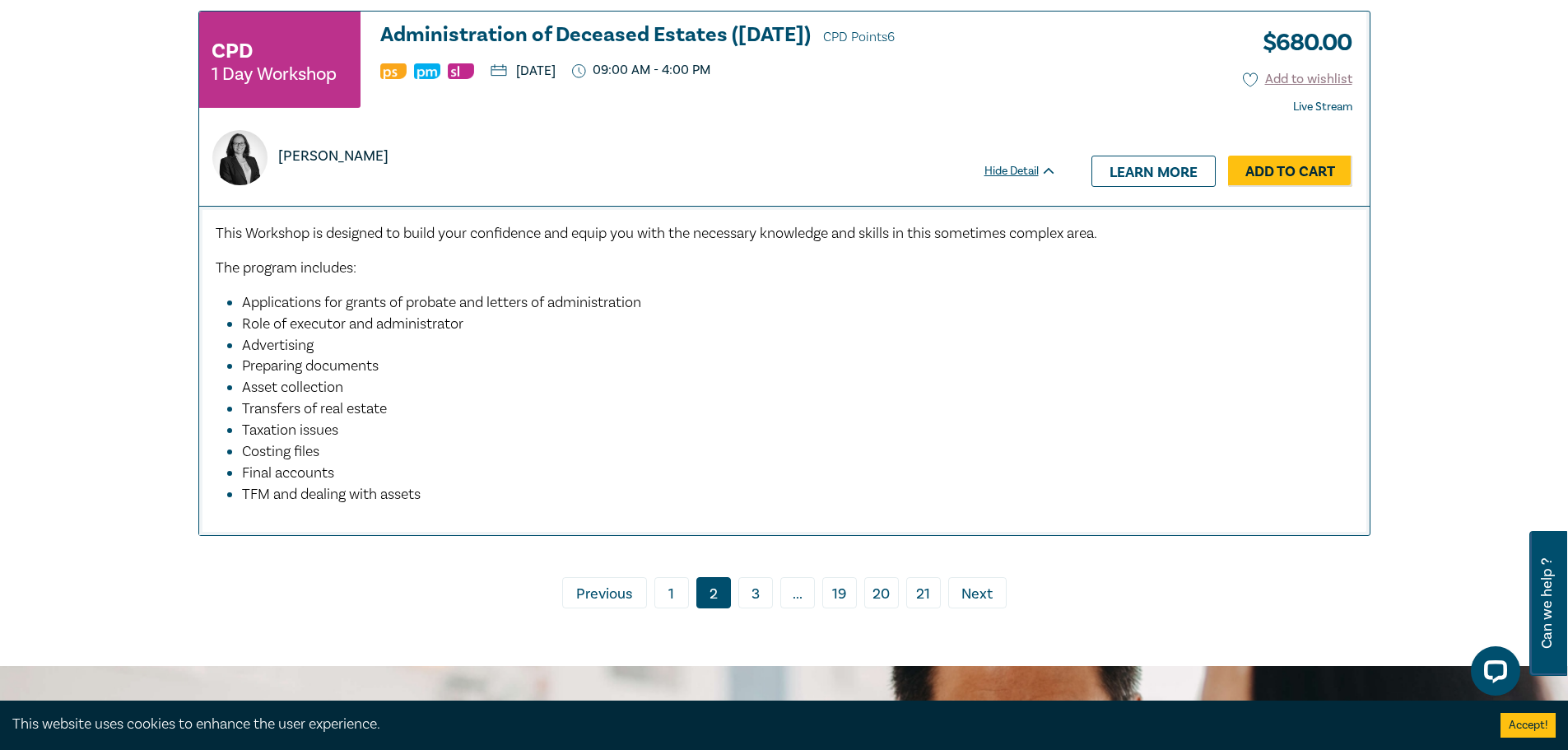
click at [720, 156] on div "Naomi Guyett" at bounding box center [627, 157] width 851 height 55
click at [724, 177] on div "Naomi Guyett" at bounding box center [627, 157] width 851 height 55
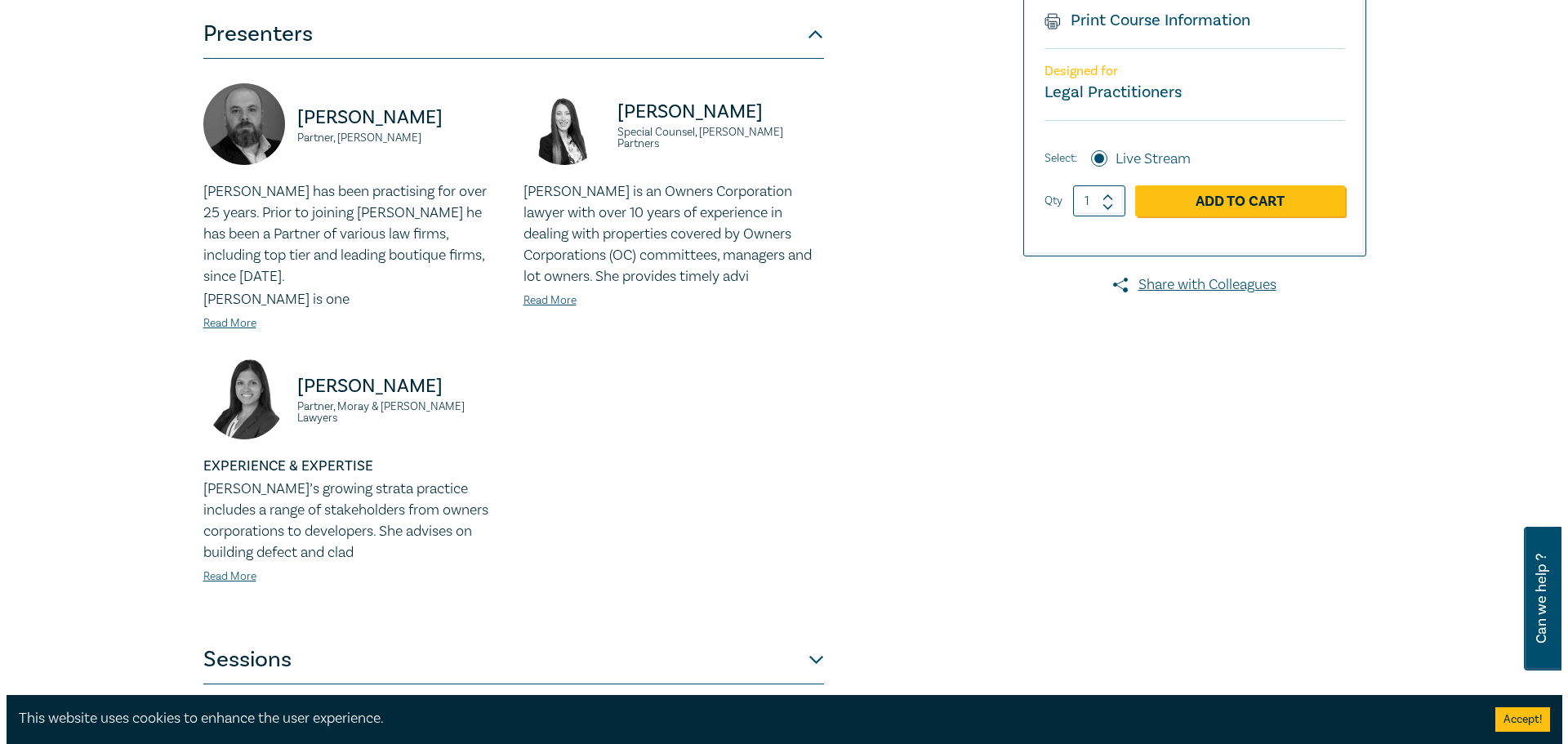
scroll to position [409, 0]
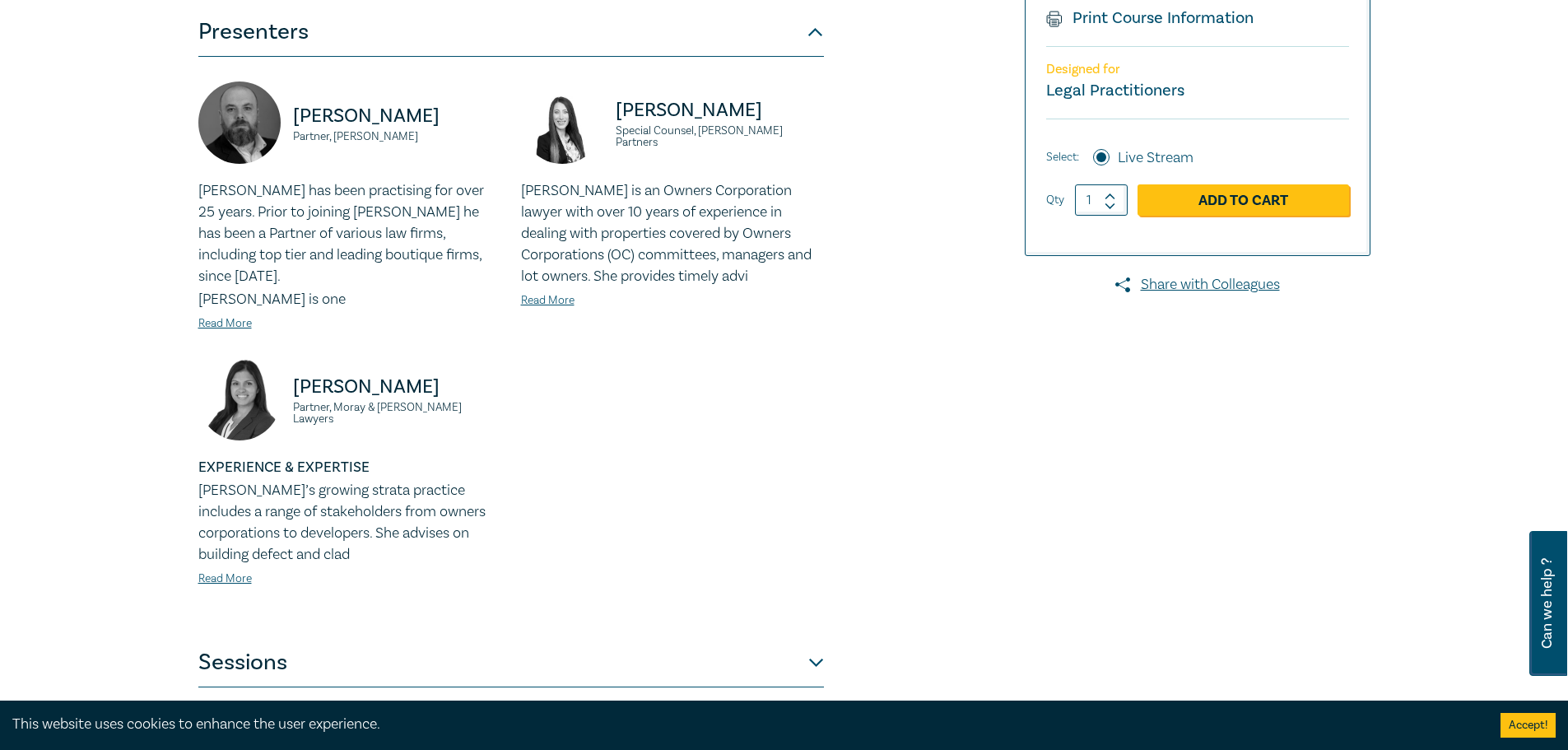
drag, startPoint x: 448, startPoint y: 371, endPoint x: 290, endPoint y: 367, distance: 158.1
click at [290, 367] on div "Fabienne Loncar Partner, Moray & Agnew Lawyers" at bounding box center [349, 407] width 303 height 98
click at [663, 254] on p "[PERSON_NAME] is an Owners Corporation lawyer with over 10 years of experience …" at bounding box center [672, 234] width 303 height 107
drag, startPoint x: 800, startPoint y: 108, endPoint x: 618, endPoint y: 128, distance: 183.1
click at [618, 123] on p "[PERSON_NAME]" at bounding box center [719, 110] width 208 height 27
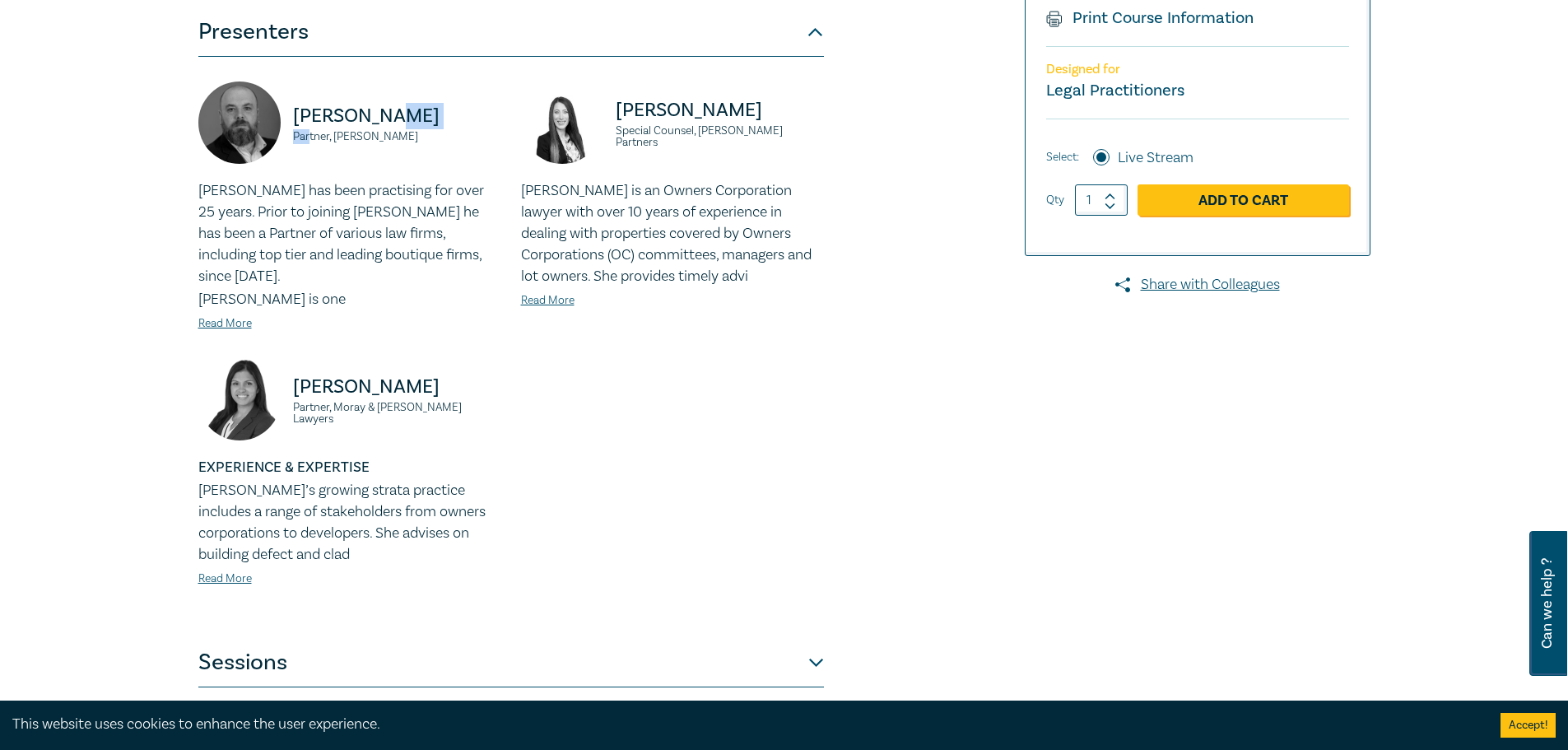
drag, startPoint x: 405, startPoint y: 130, endPoint x: 311, endPoint y: 130, distance: 94.0
click at [311, 130] on div "Tim Graham Partner, Chambers Russell Lawyers" at bounding box center [349, 131] width 303 height 98
click at [332, 118] on p "[PERSON_NAME]" at bounding box center [397, 116] width 208 height 27
drag, startPoint x: 361, startPoint y: 120, endPoint x: 295, endPoint y: 120, distance: 66.0
click at [295, 120] on p "[PERSON_NAME]" at bounding box center [397, 116] width 208 height 27
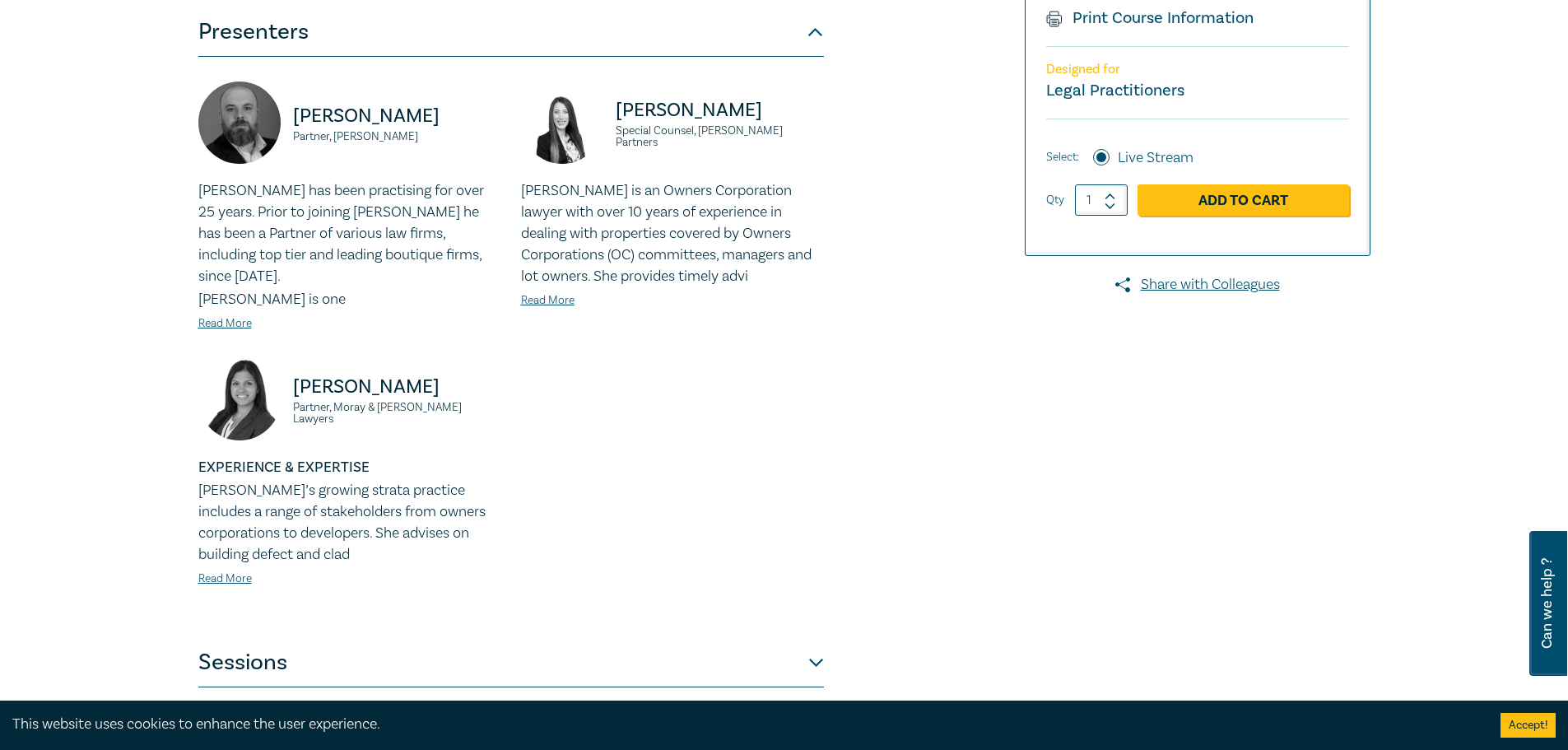
click at [646, 246] on p "[PERSON_NAME] is an Owners Corporation lawyer with over 10 years of experience …" at bounding box center [672, 234] width 303 height 107
click at [245, 317] on link "Read More" at bounding box center [225, 324] width 53 height 15
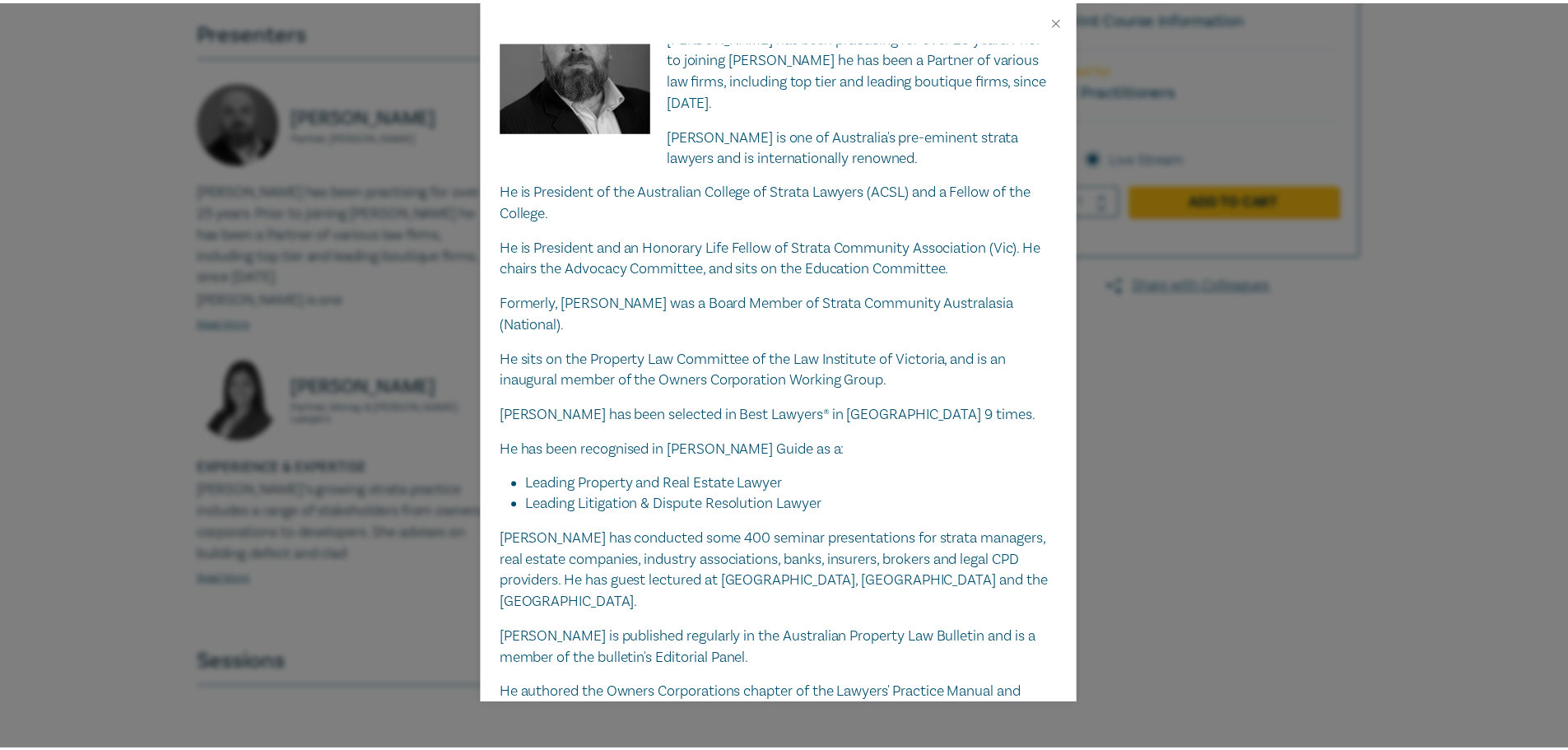
scroll to position [132, 0]
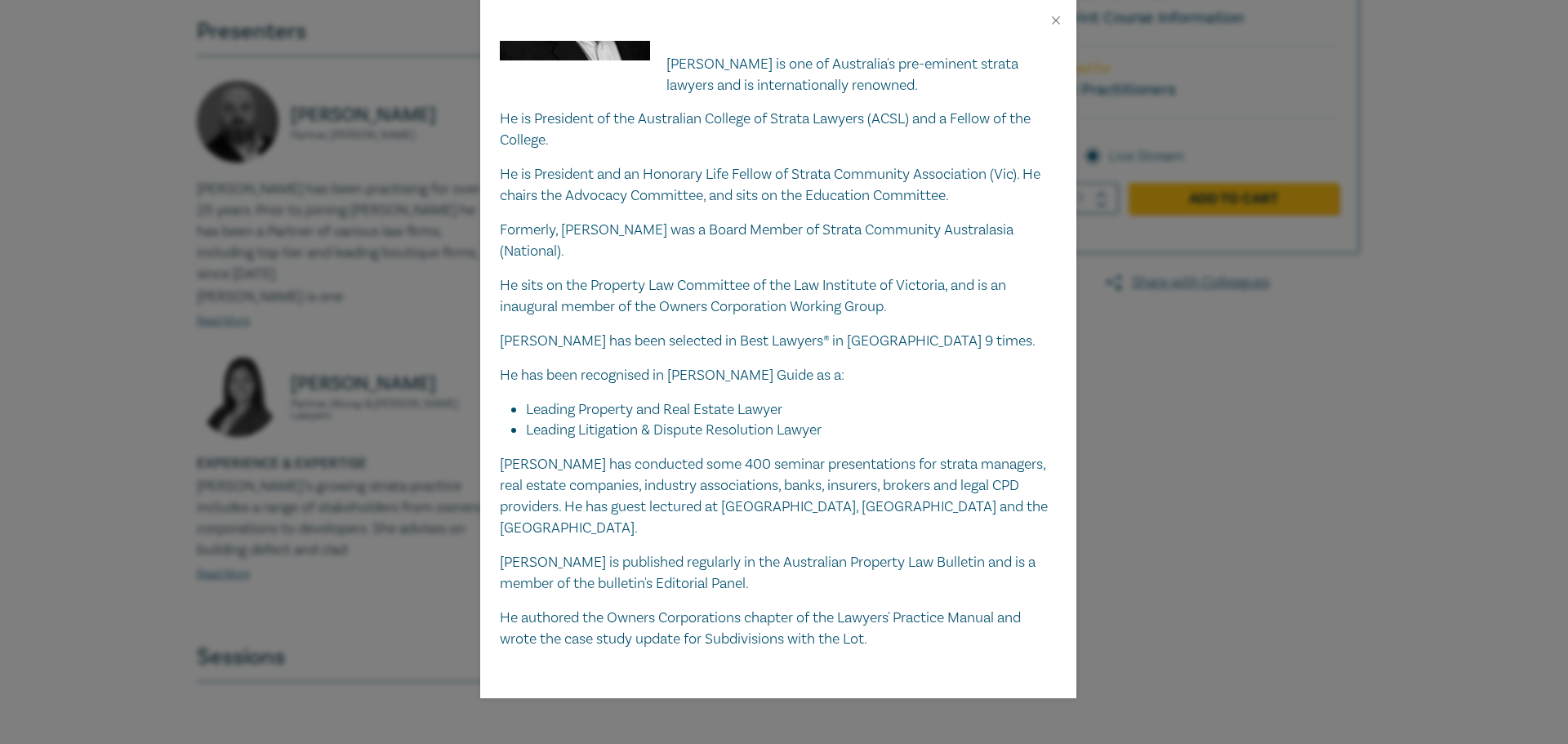
click at [421, 288] on div "Tim Graham Partner, Chambers Russell Lawyers Tim has been practising for over 2…" at bounding box center [784, 372] width 1568 height 744
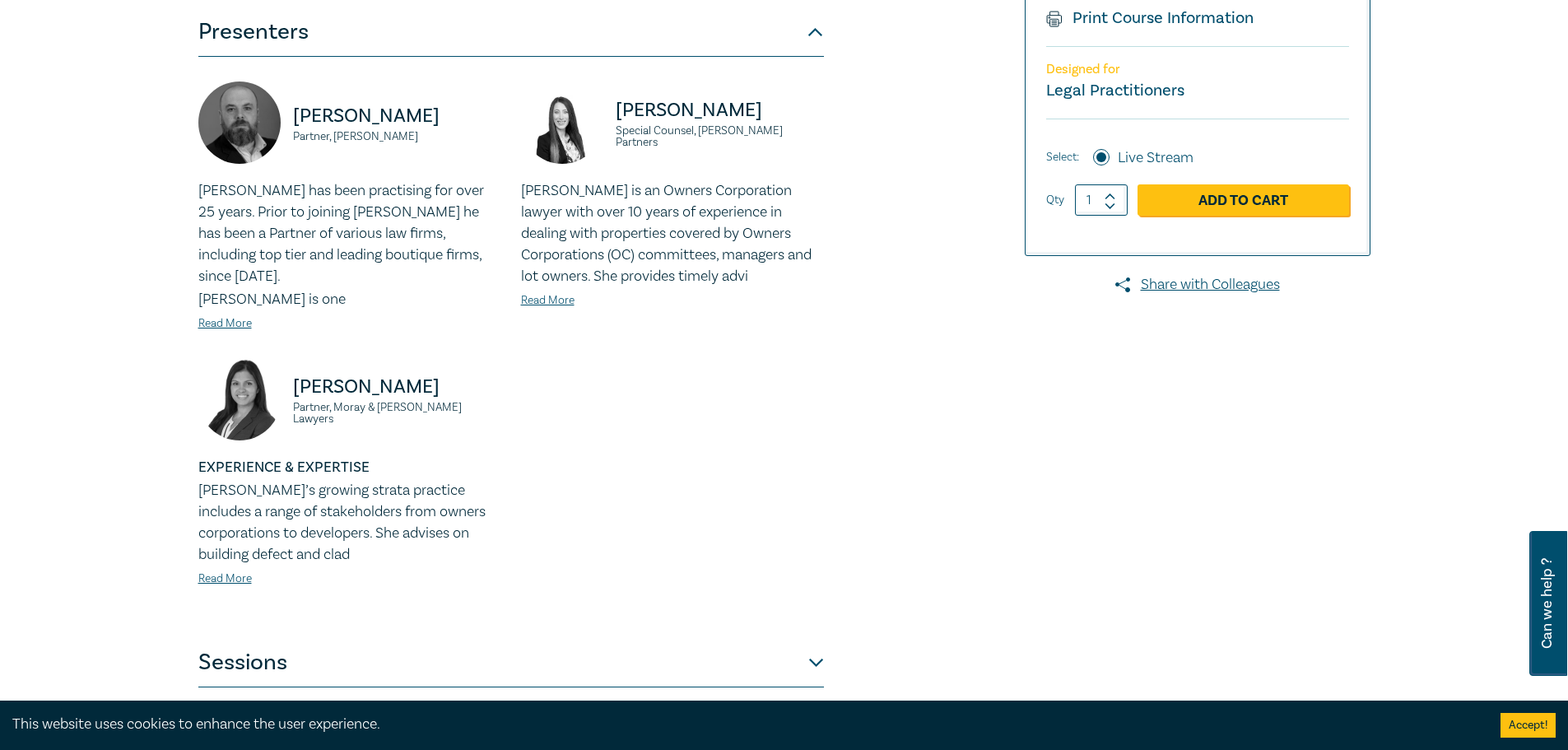
click at [616, 285] on p "[PERSON_NAME] is an Owners Corporation lawyer with over 10 years of experience …" at bounding box center [672, 234] width 303 height 107
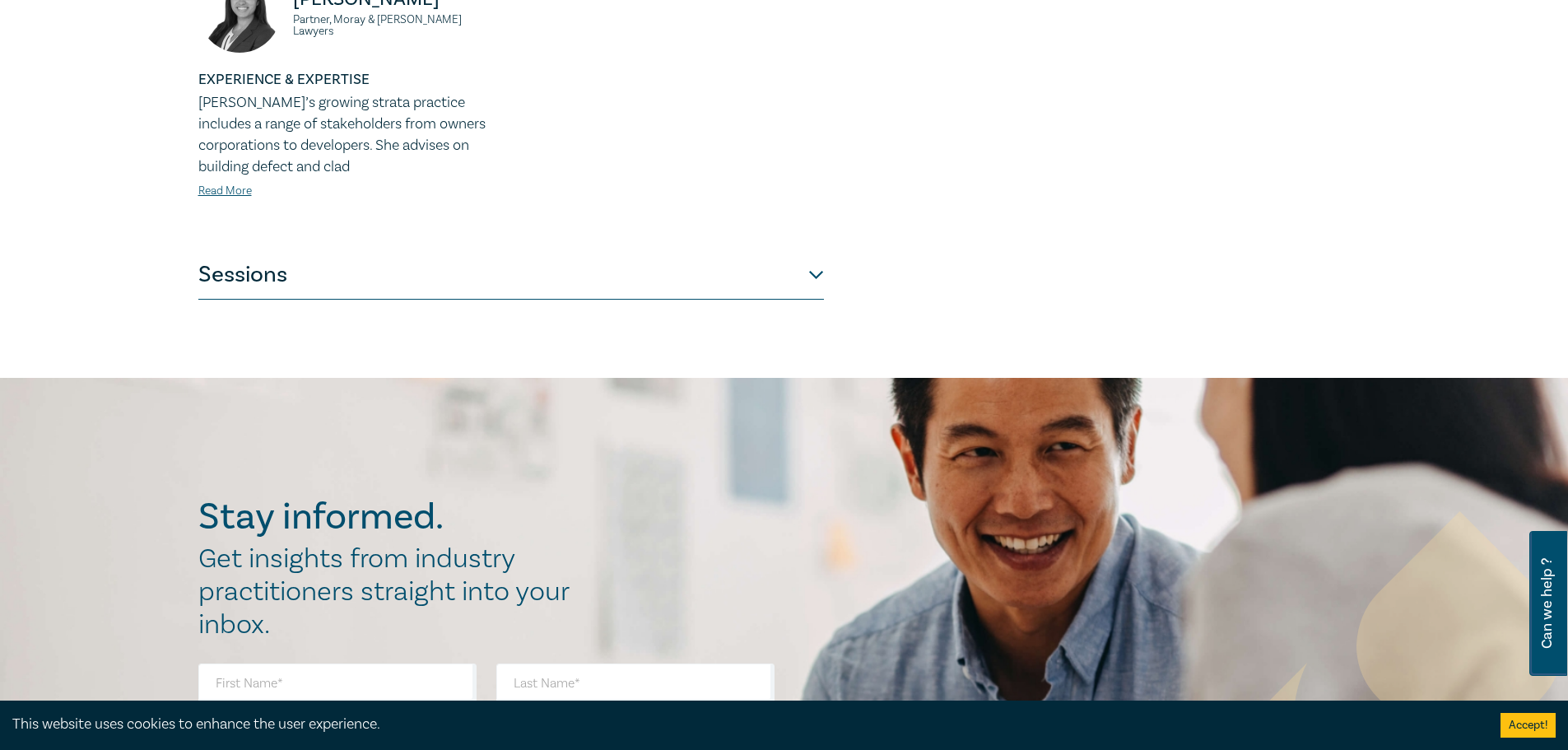
scroll to position [412, 0]
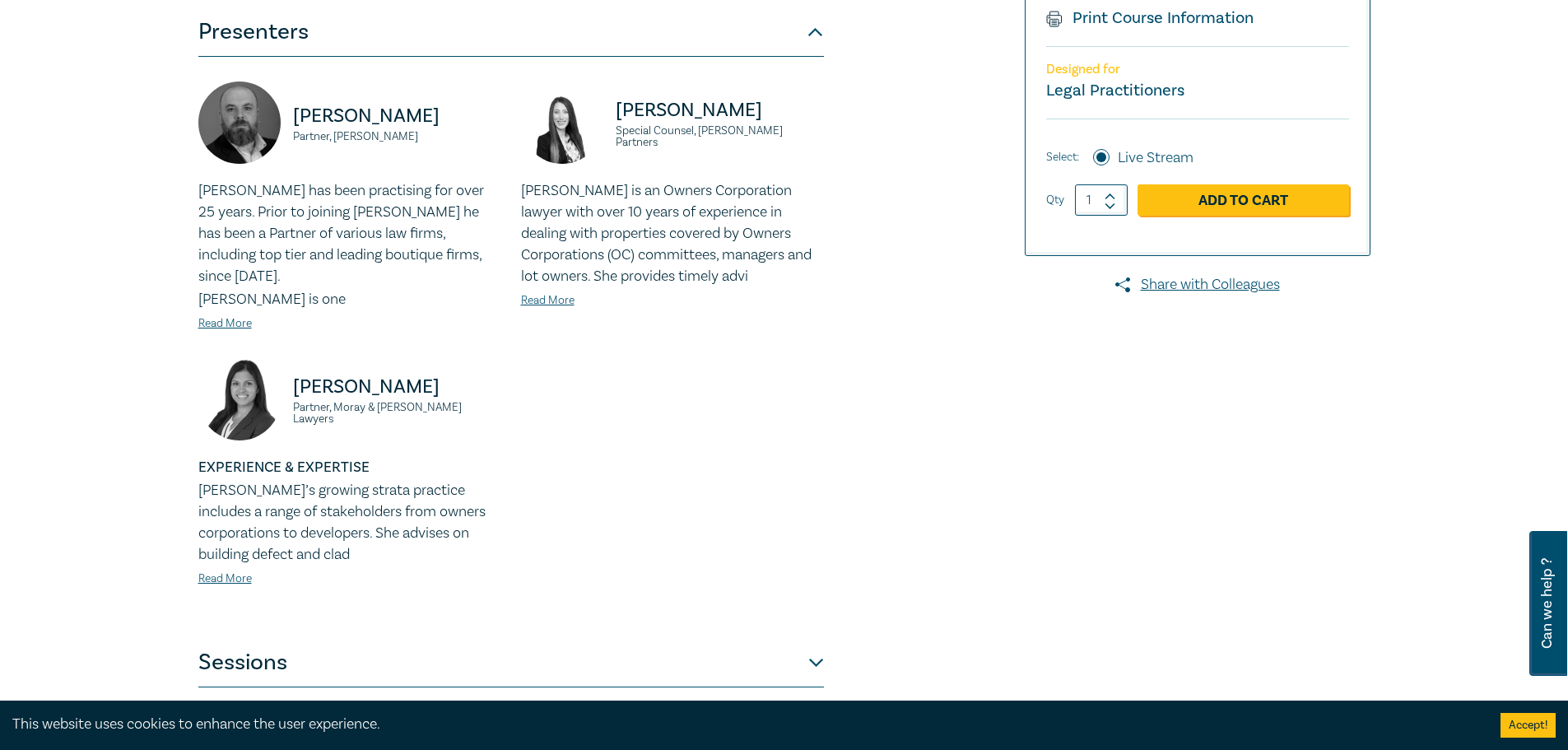
click at [882, 334] on div "Owners Corporation Intensive I25054 CPD Intensive (3 Point) CPD Points 3 Point …" at bounding box center [586, 246] width 795 height 883
click at [571, 229] on p "[PERSON_NAME] is an Owners Corporation lawyer with over 10 years of experience …" at bounding box center [672, 234] width 303 height 107
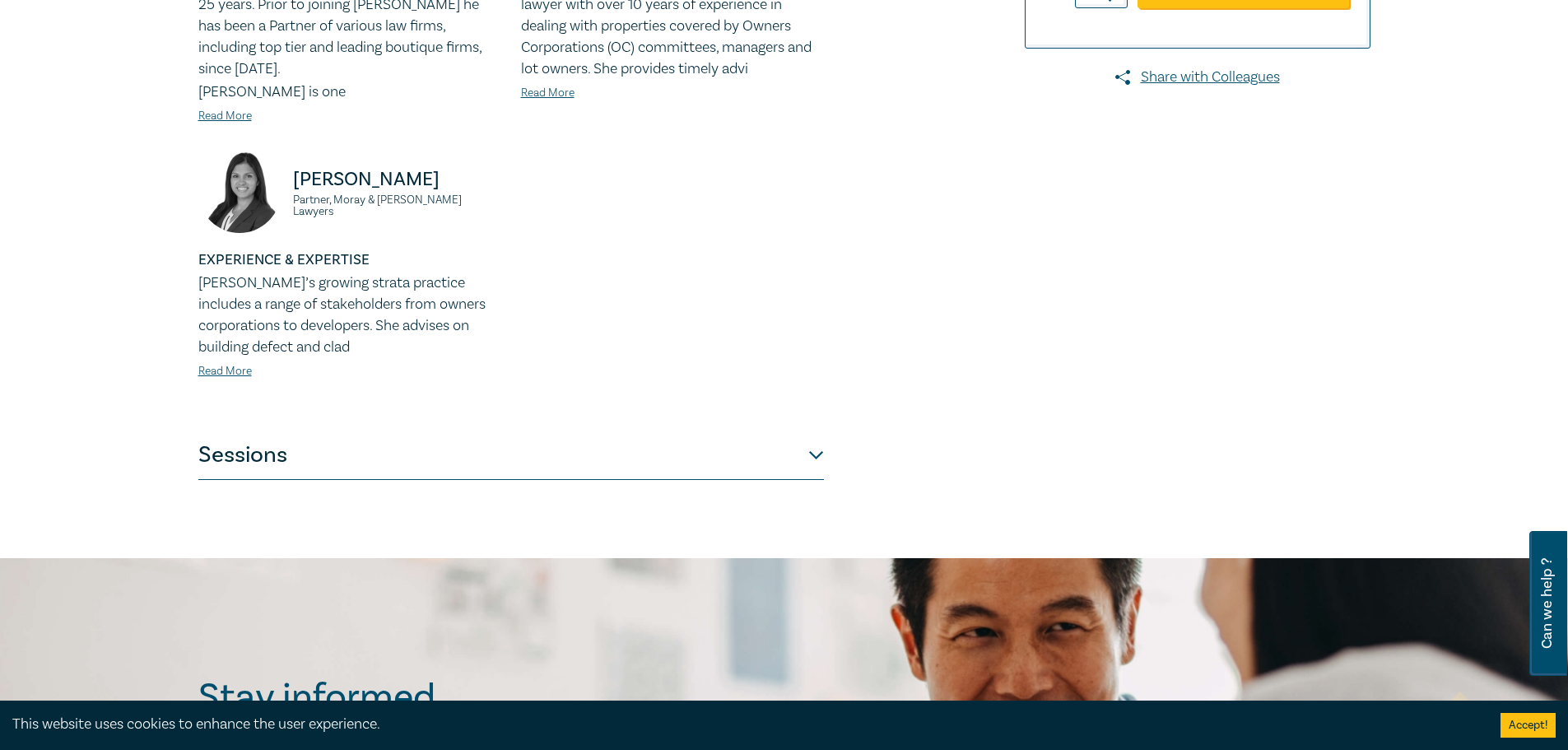
scroll to position [659, 0]
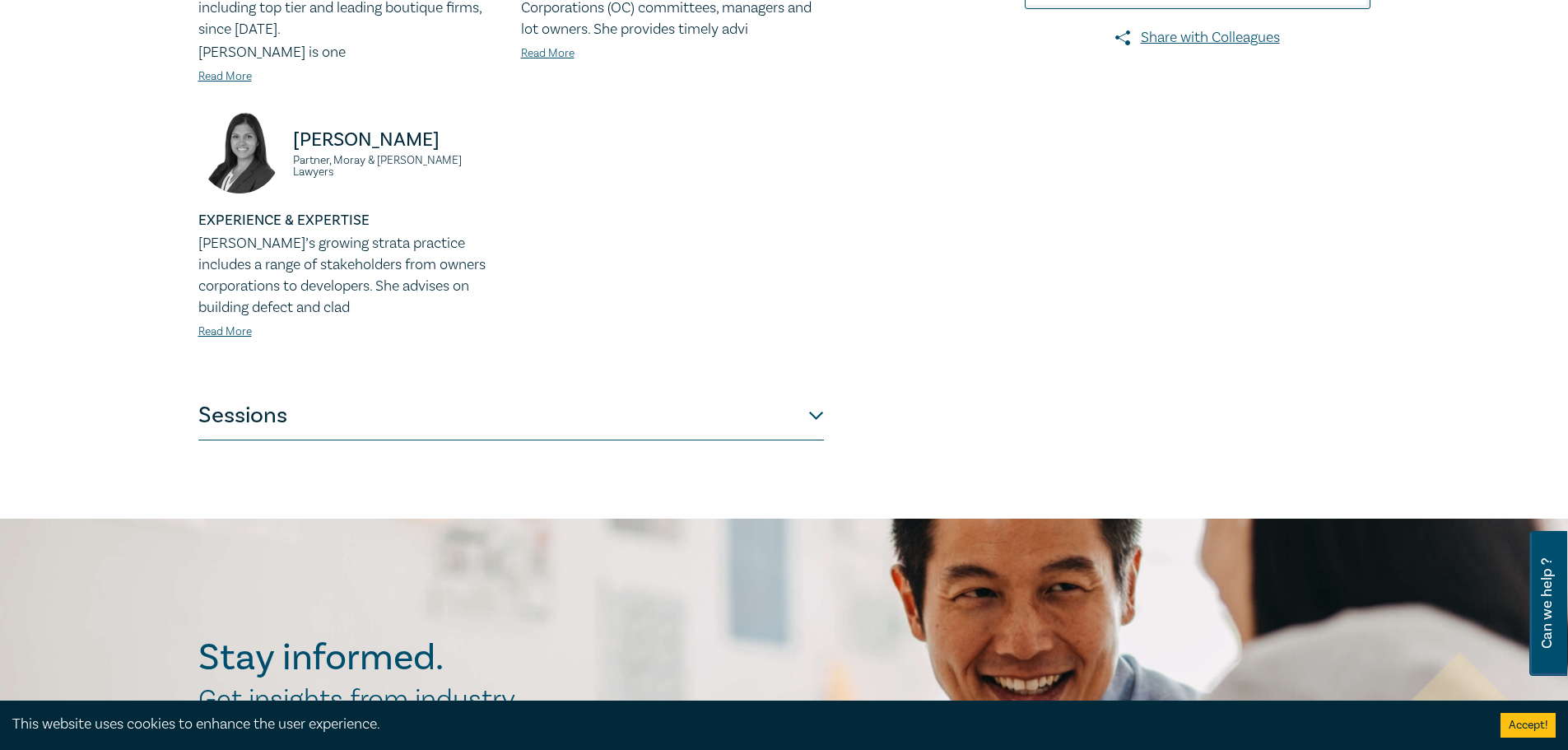
click at [516, 394] on button "Sessions" at bounding box center [511, 416] width 625 height 50
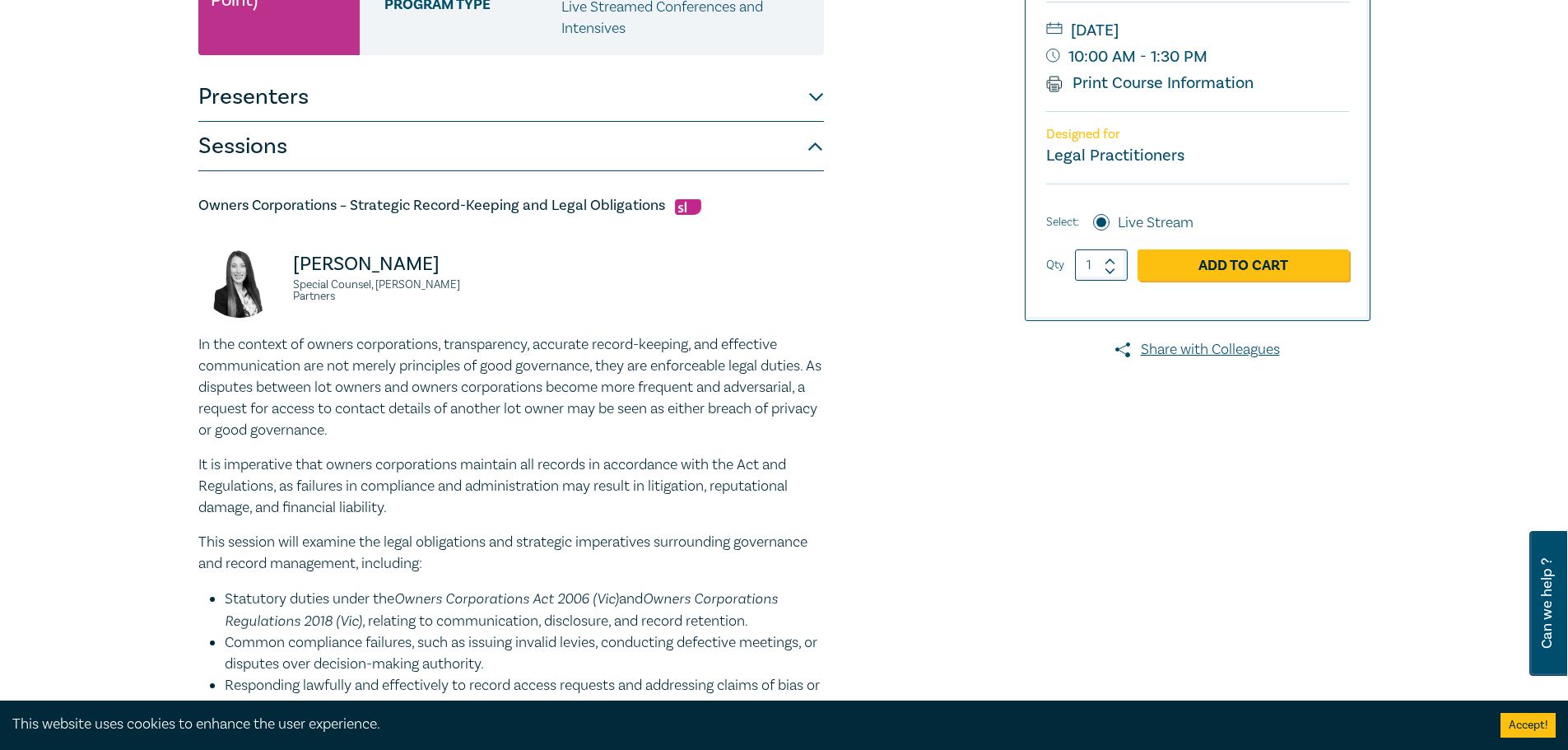
scroll to position [329, 0]
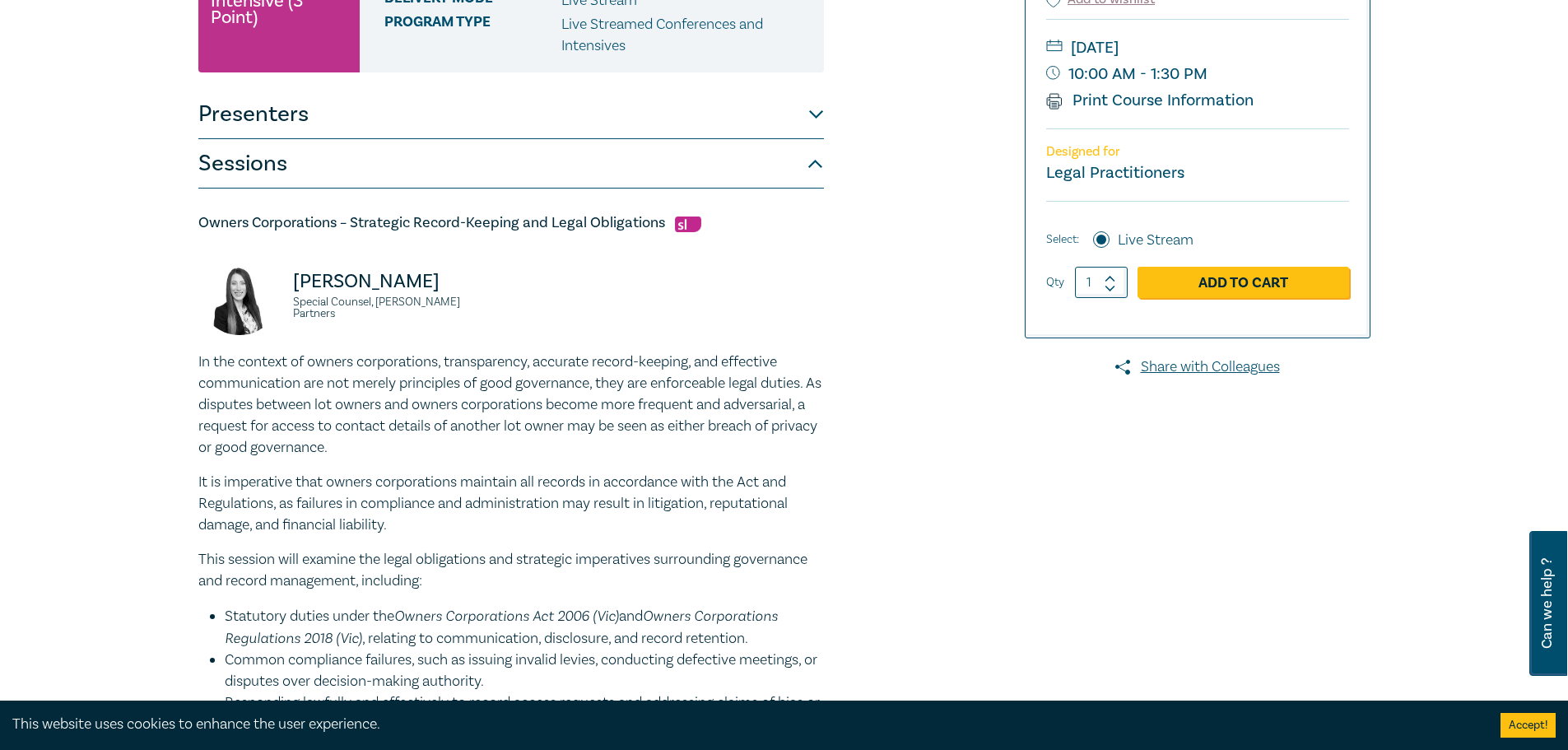
click at [296, 181] on button "Sessions" at bounding box center [511, 164] width 625 height 50
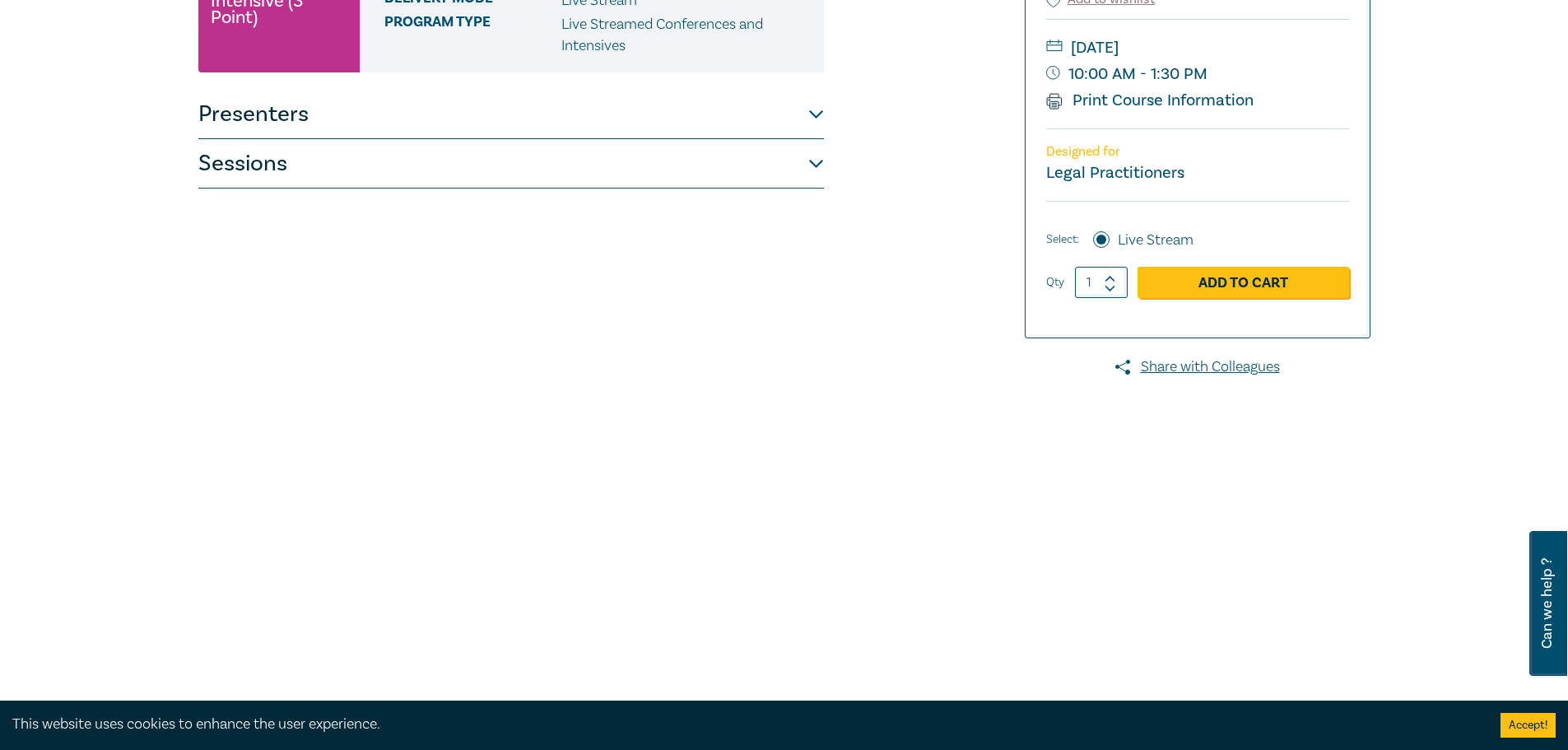
click at [305, 123] on button "Presenters" at bounding box center [511, 115] width 625 height 50
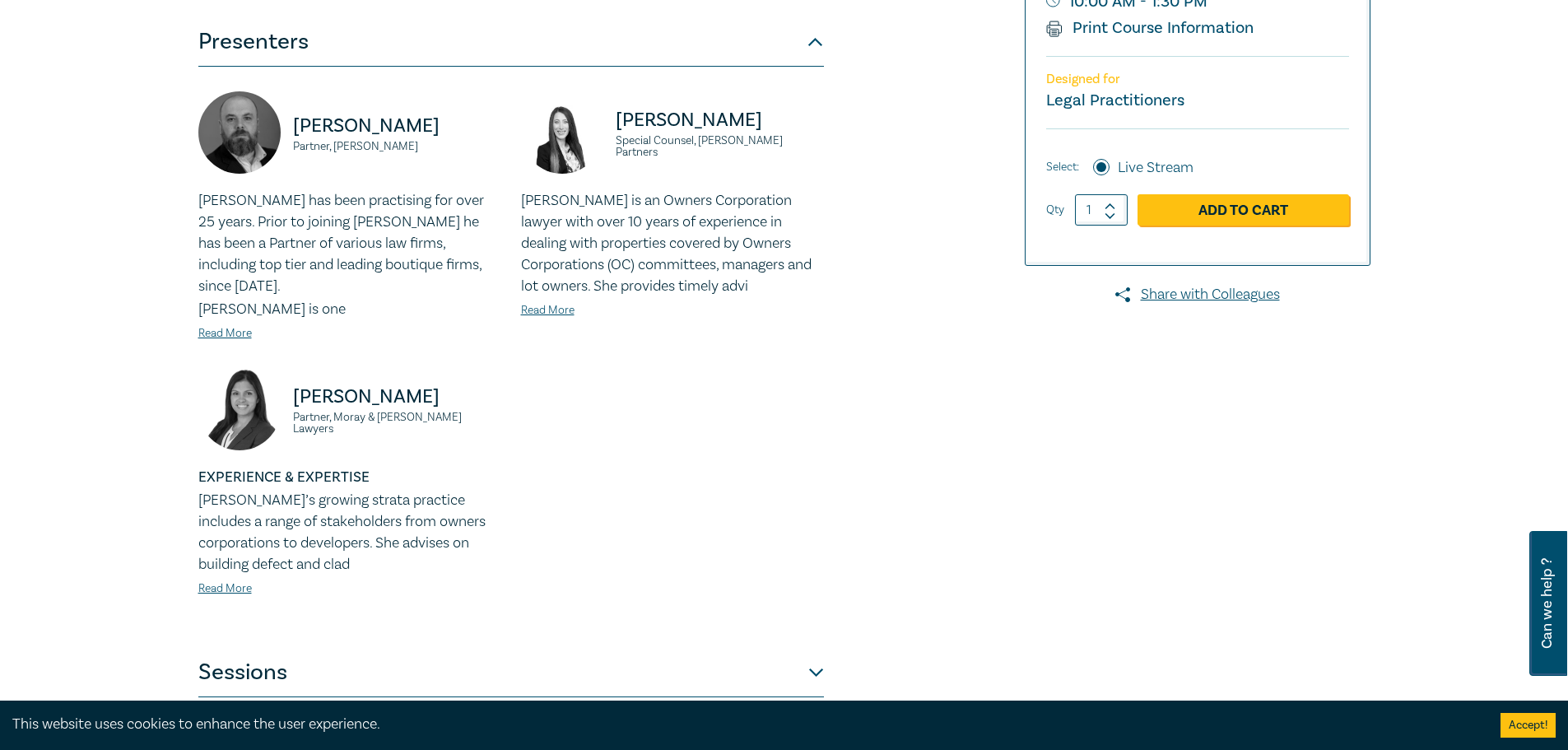
scroll to position [412, 0]
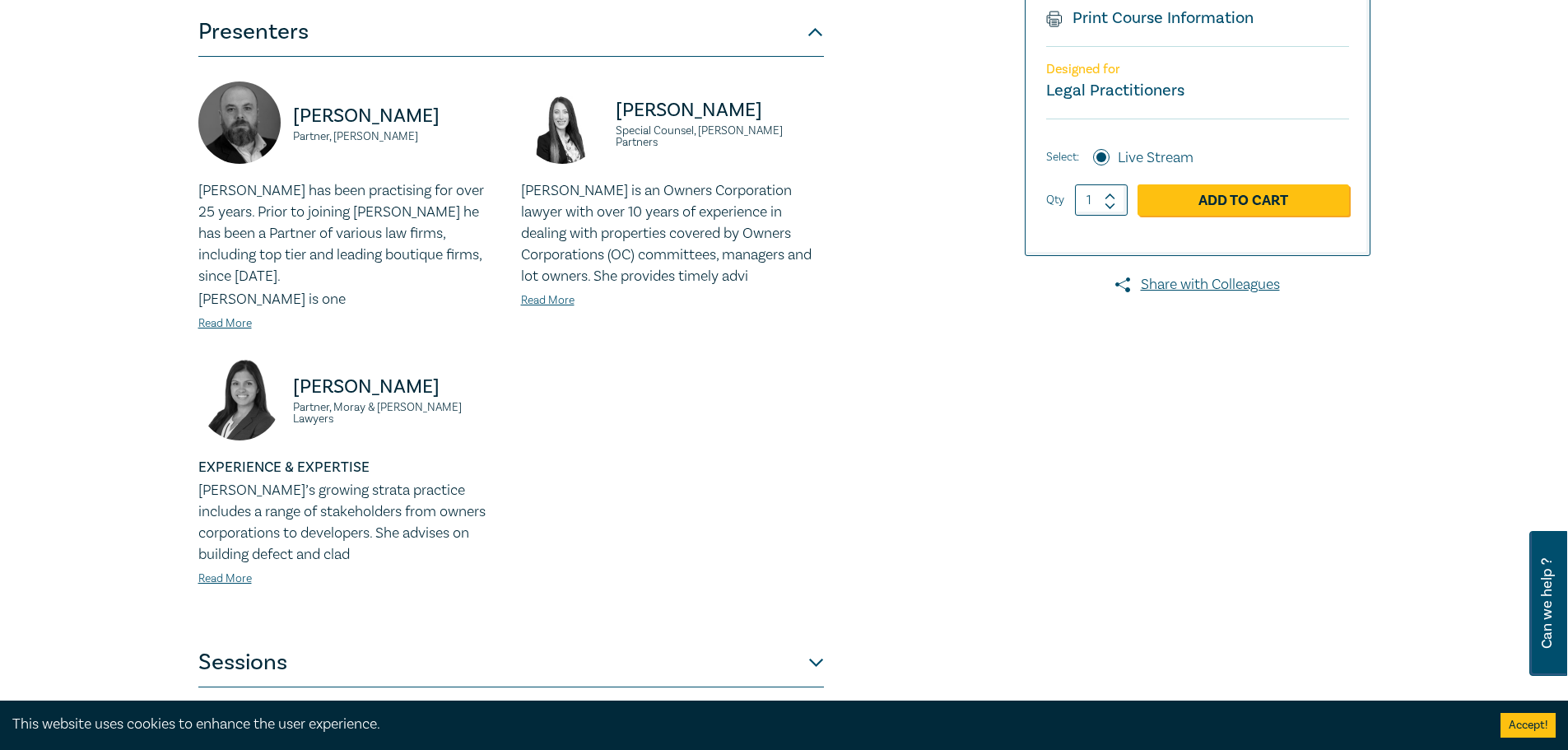
click at [304, 652] on button "Sessions" at bounding box center [511, 663] width 625 height 50
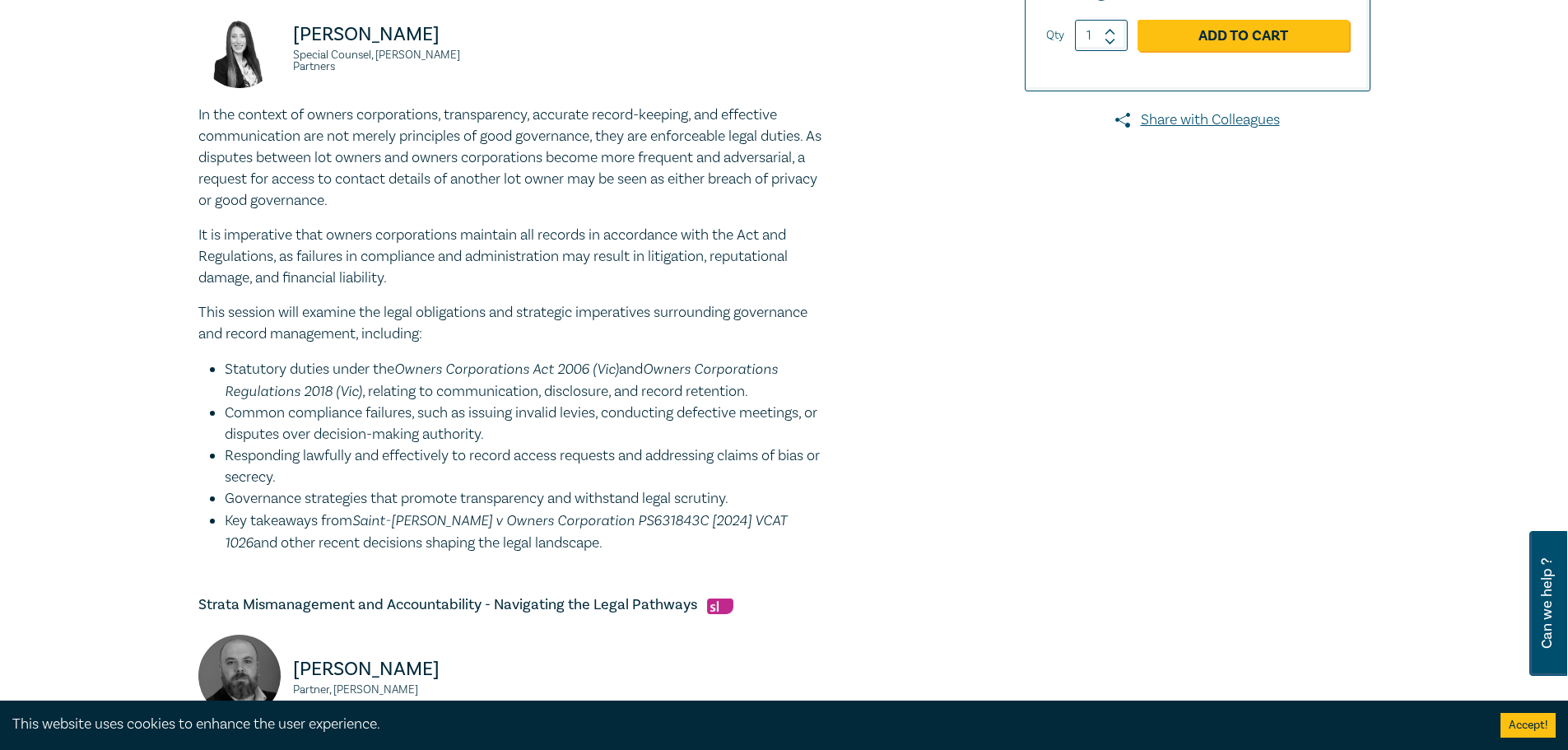
scroll to position [659, 0]
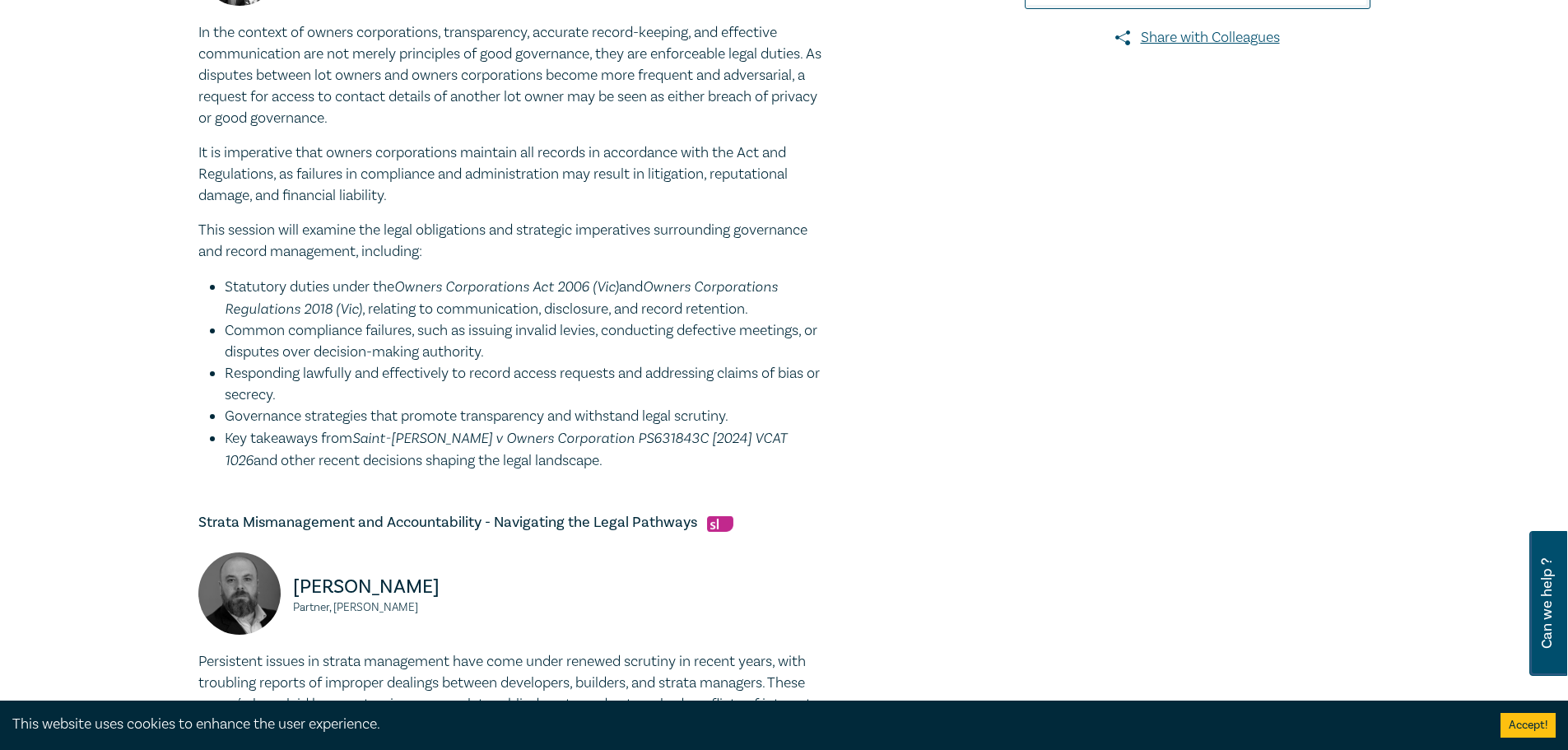
drag, startPoint x: 290, startPoint y: 288, endPoint x: 649, endPoint y: 288, distance: 359.0
click at [649, 288] on li "Statutory duties under the Owners Corporations Act 2006 (Vic) and Owners Corpor…" at bounding box center [524, 298] width 600 height 44
click at [581, 301] on li "Statutory duties under the Owners Corporations Act 2006 (Vic) and Owners Corpor…" at bounding box center [524, 298] width 600 height 44
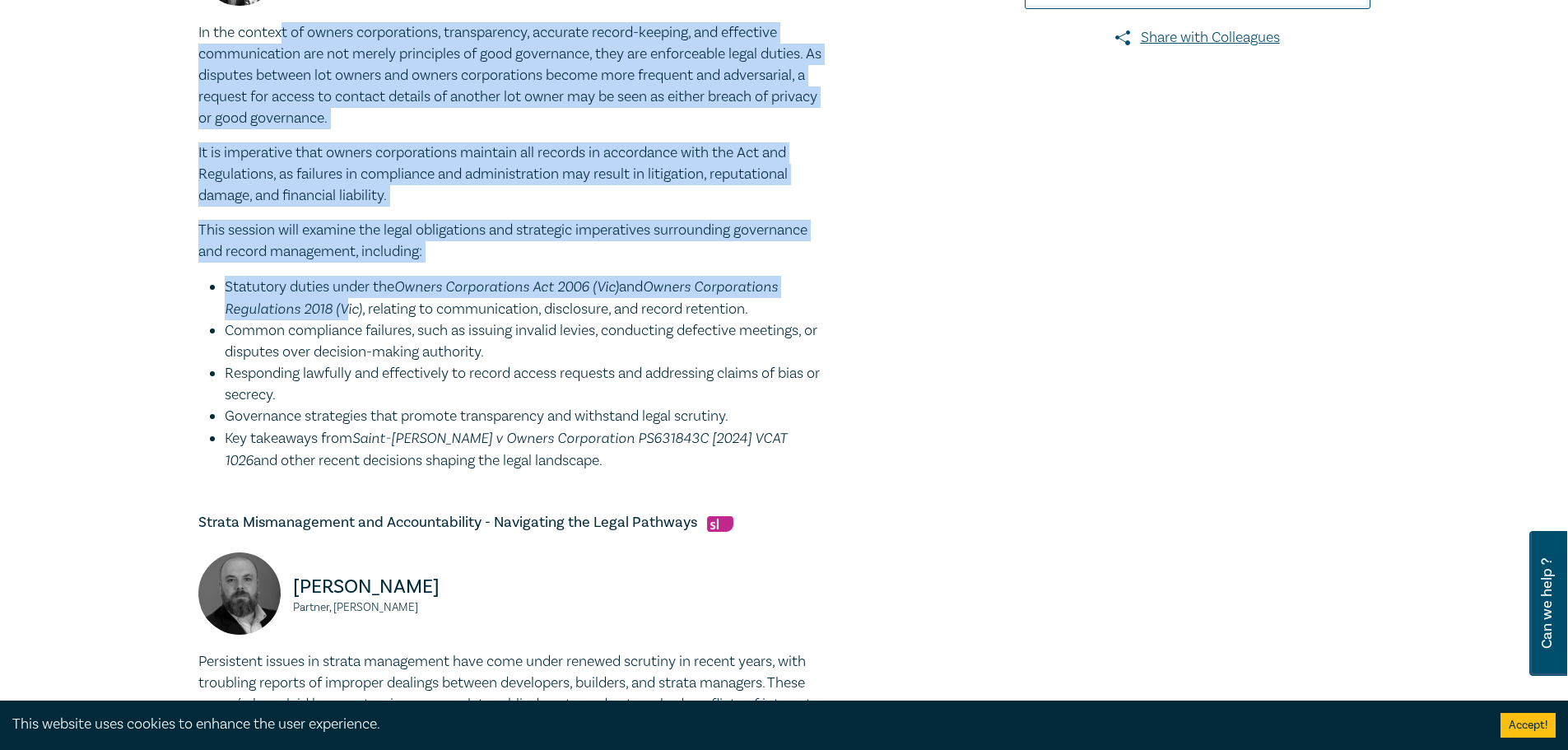
drag, startPoint x: 340, startPoint y: 41, endPoint x: 347, endPoint y: 302, distance: 261.1
click at [347, 302] on div "In the context of owners corporations, transparency, accurate record-keeping, a…" at bounding box center [511, 247] width 625 height 450
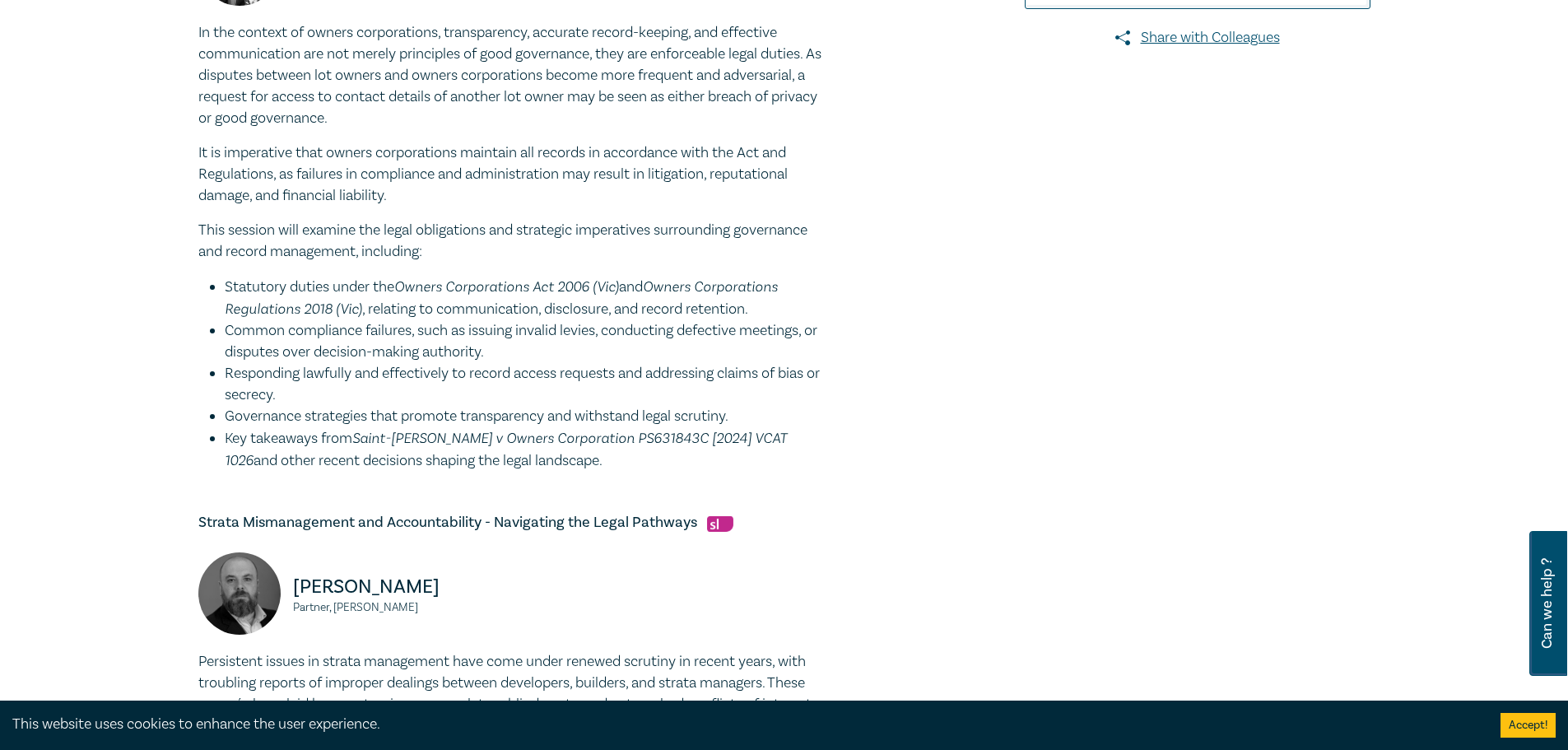
click at [346, 341] on li "Common compliance failures, such as issuing invalid levies, conducting defectiv…" at bounding box center [524, 341] width 600 height 43
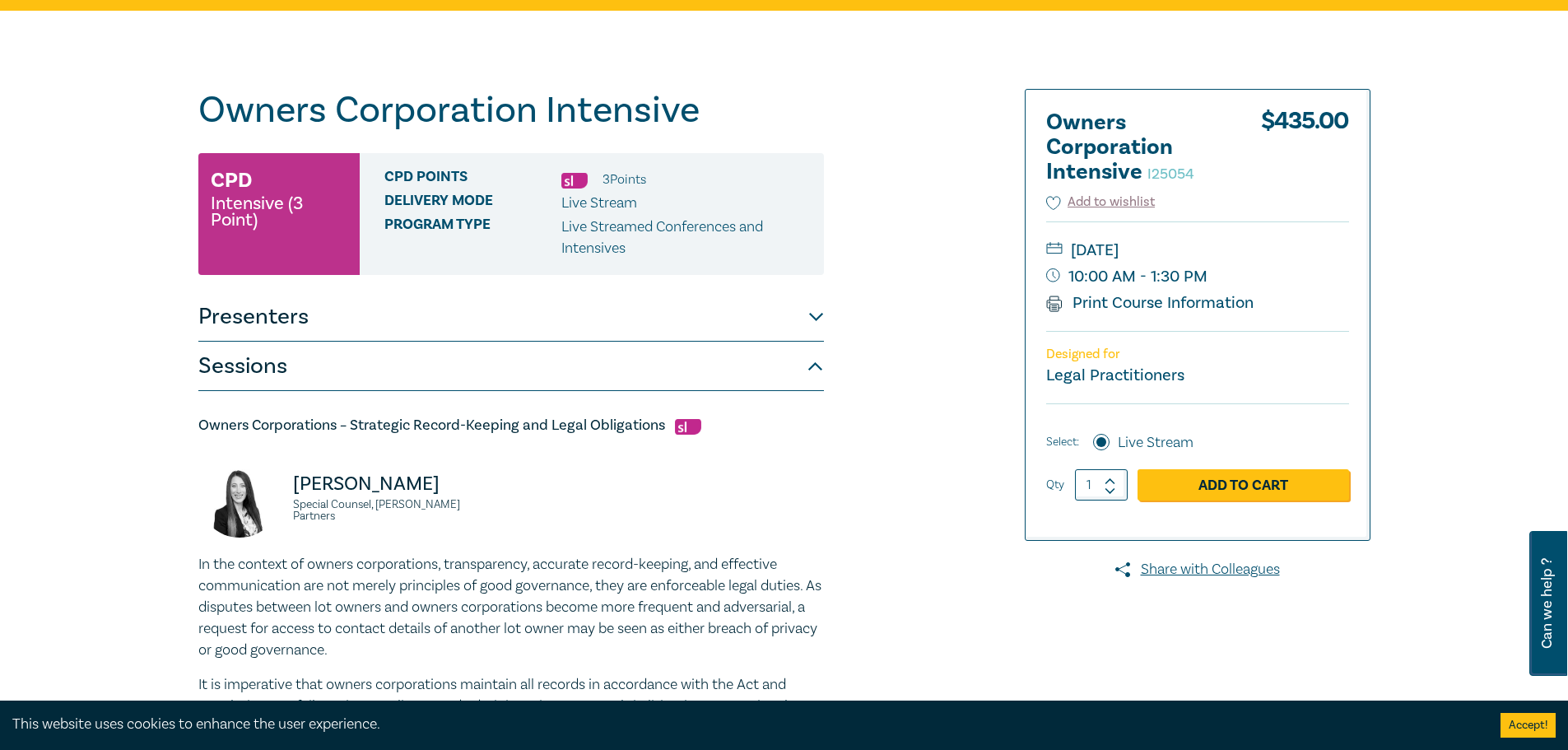
scroll to position [0, 0]
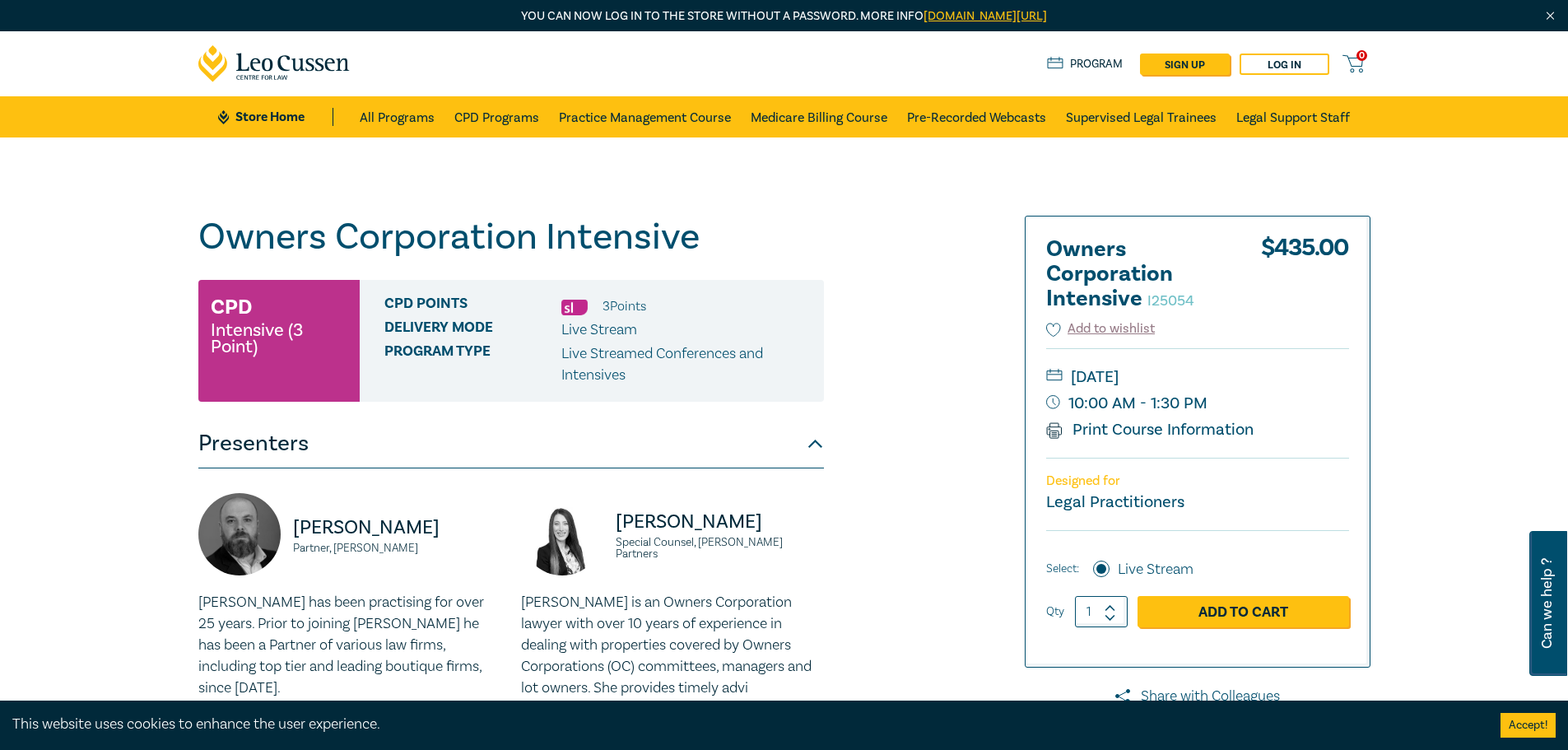
click at [178, 475] on div "Owners Corporation Intensive I25054 CPD Intensive (3 Point) CPD Points 3 Point …" at bounding box center [784, 657] width 1568 height 1040
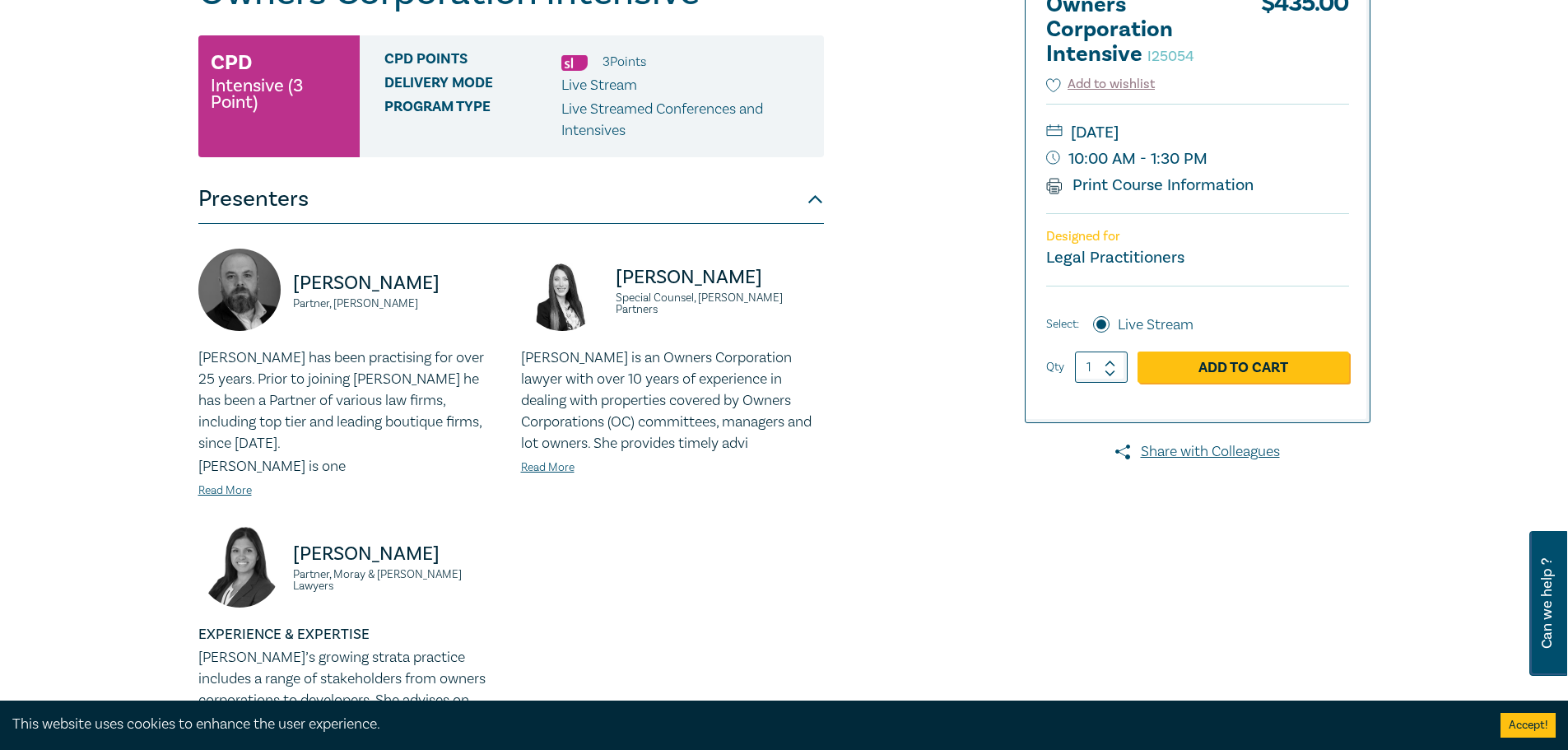
scroll to position [329, 0]
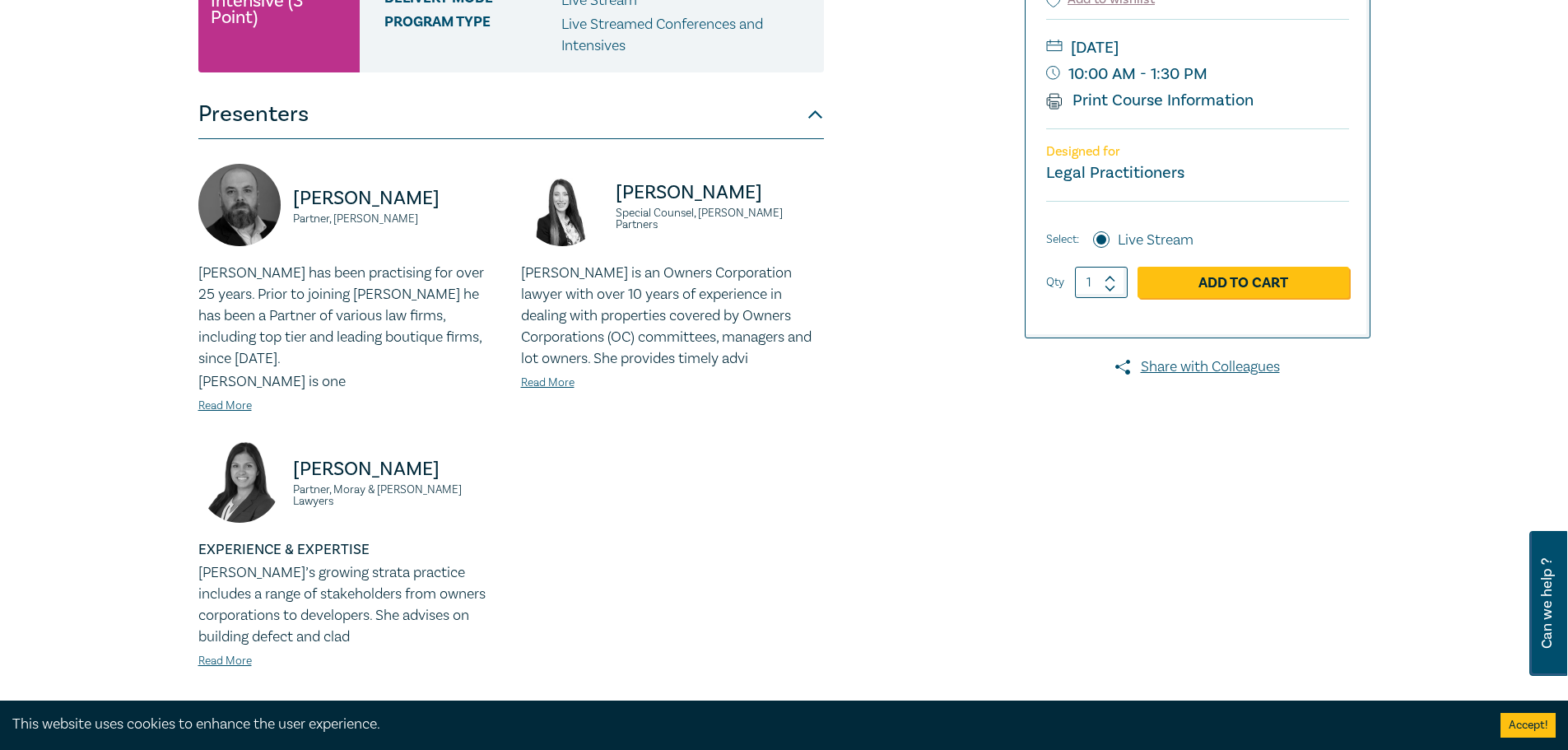
drag, startPoint x: 464, startPoint y: 454, endPoint x: 294, endPoint y: 451, distance: 170.0
click at [294, 456] on p "[PERSON_NAME]" at bounding box center [397, 469] width 208 height 27
click at [567, 335] on p "[PERSON_NAME] is an Owners Corporation lawyer with over 10 years of experience …" at bounding box center [672, 317] width 303 height 107
click at [908, 302] on div "Owners Corporation Intensive I25054 CPD Intensive (3 Point) CPD Points 3 Point …" at bounding box center [586, 328] width 795 height 883
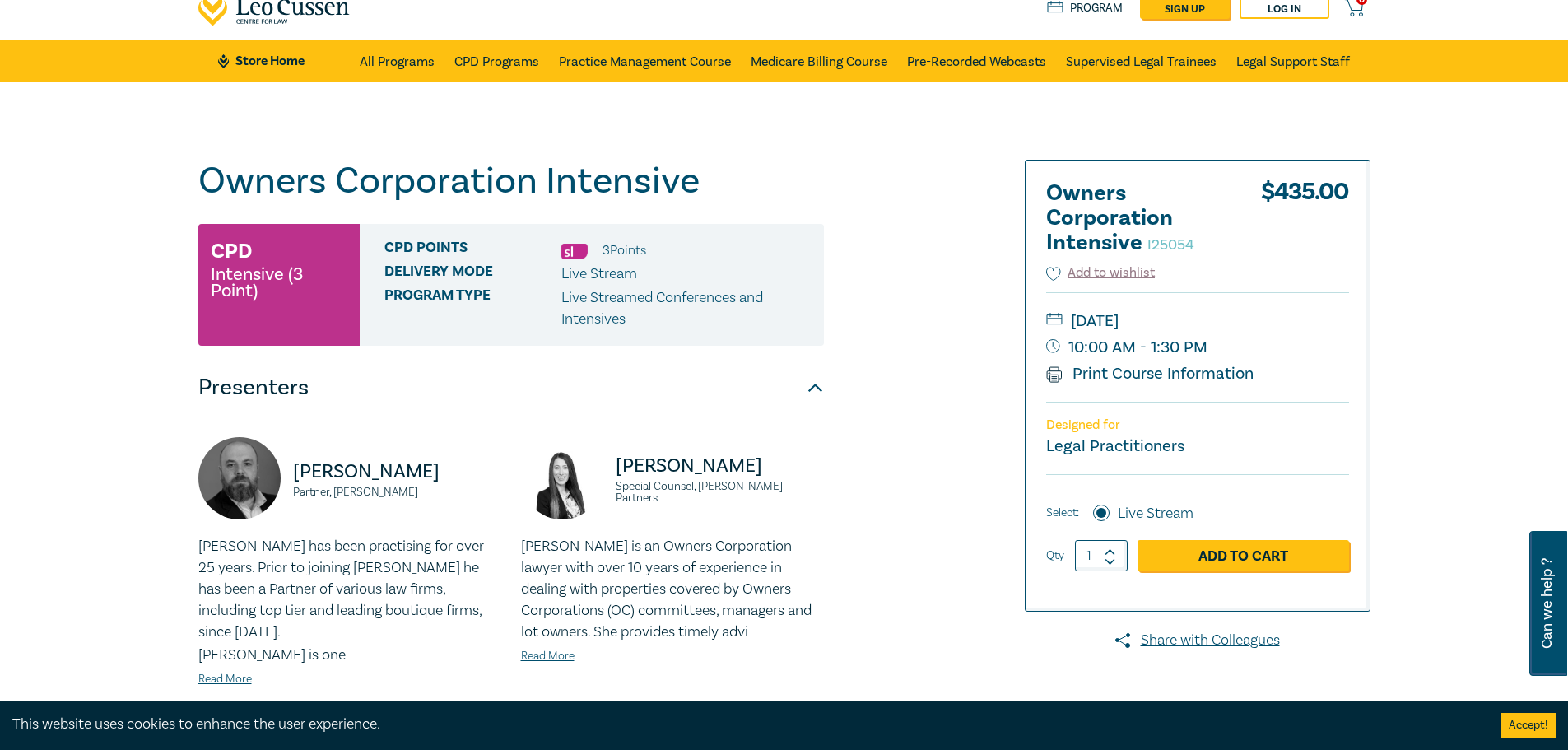
scroll to position [0, 0]
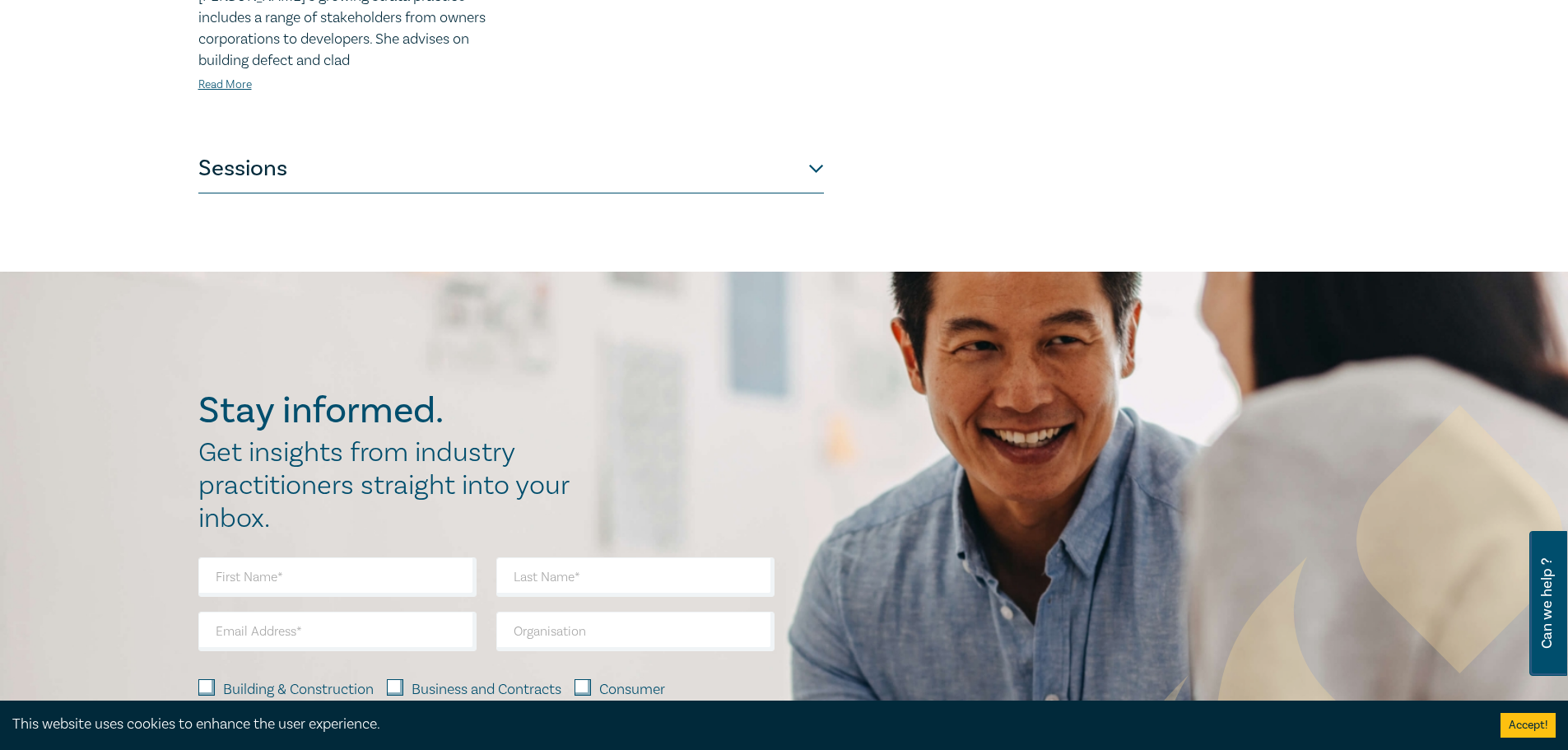
click at [326, 144] on button "Sessions" at bounding box center [511, 169] width 625 height 50
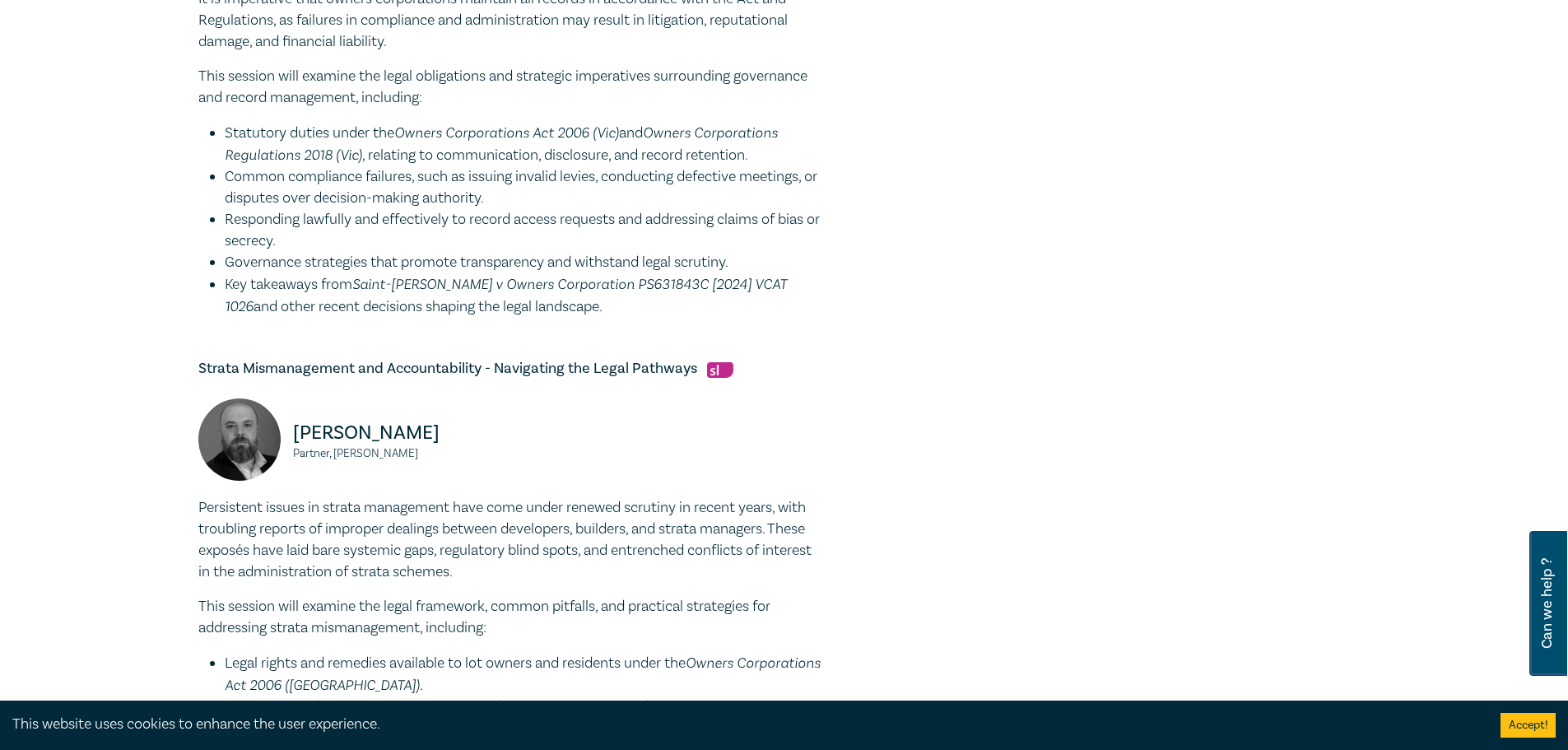
scroll to position [824, 0]
